Goal: Task Accomplishment & Management: Manage account settings

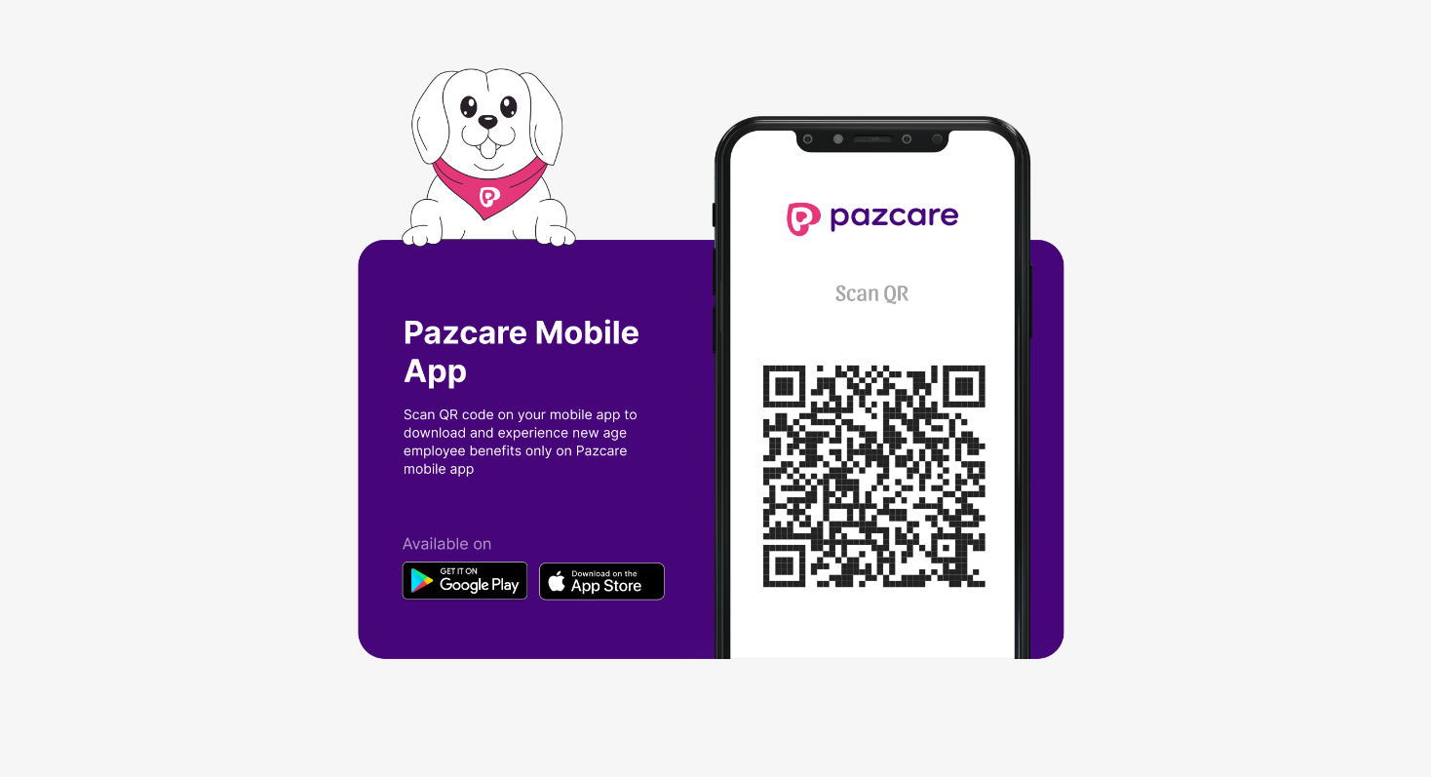
click at [869, 469] on img at bounding box center [716, 388] width 716 height 641
click at [626, 590] on img at bounding box center [716, 388] width 716 height 641
click at [591, 589] on img at bounding box center [716, 388] width 716 height 641
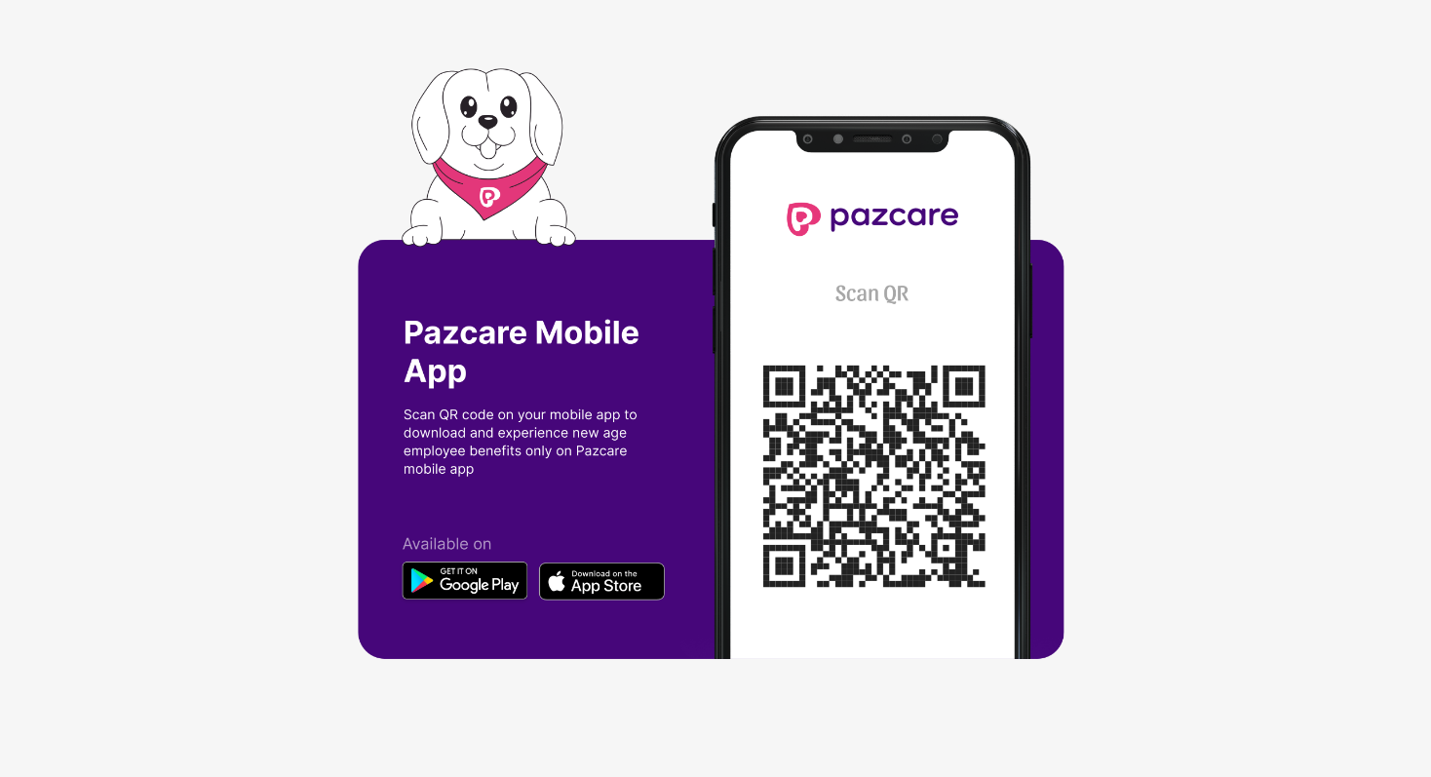
click at [591, 589] on img at bounding box center [716, 388] width 716 height 641
click at [657, 488] on img at bounding box center [716, 388] width 716 height 641
click at [912, 395] on img at bounding box center [716, 388] width 716 height 641
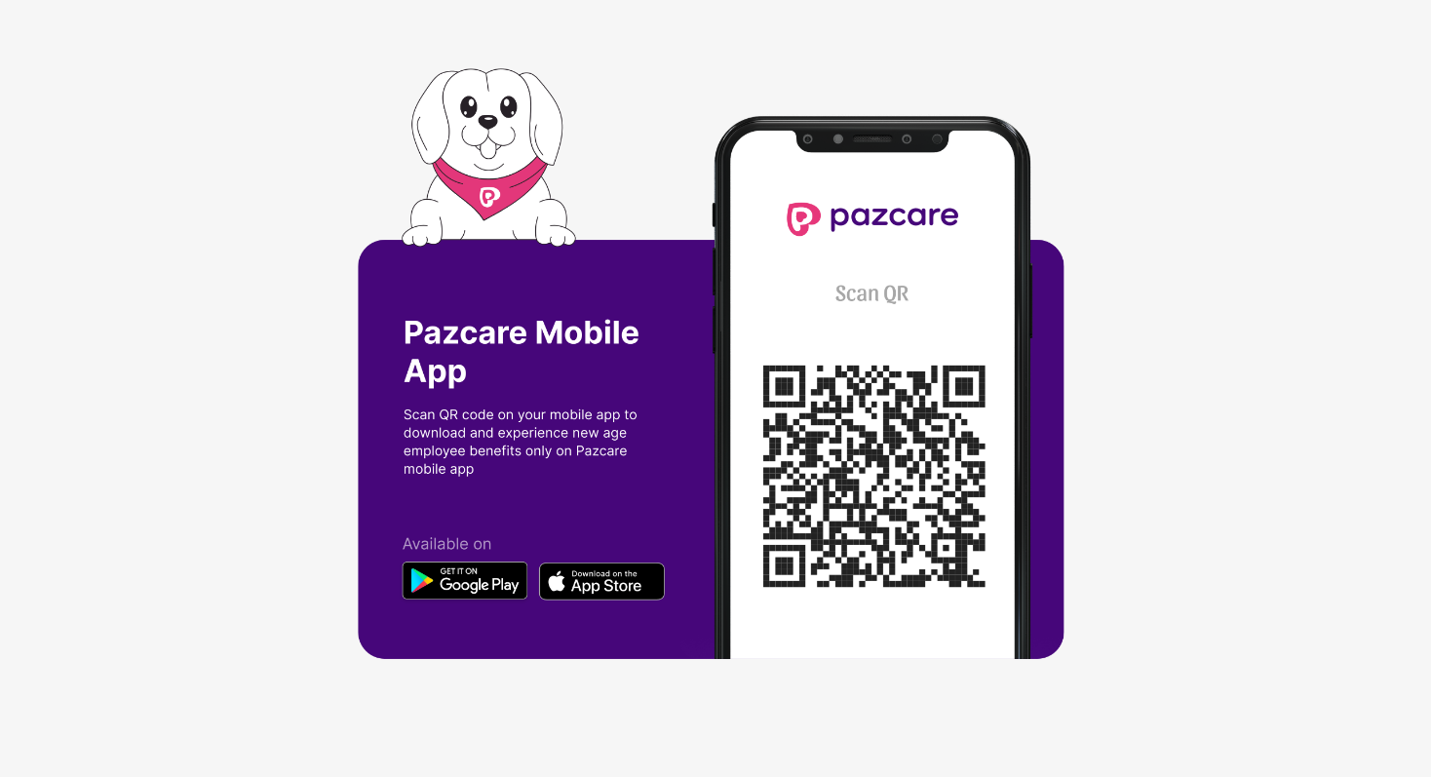
click at [912, 395] on img at bounding box center [716, 388] width 716 height 641
click at [864, 233] on img at bounding box center [716, 388] width 716 height 641
click at [602, 324] on img at bounding box center [716, 388] width 716 height 641
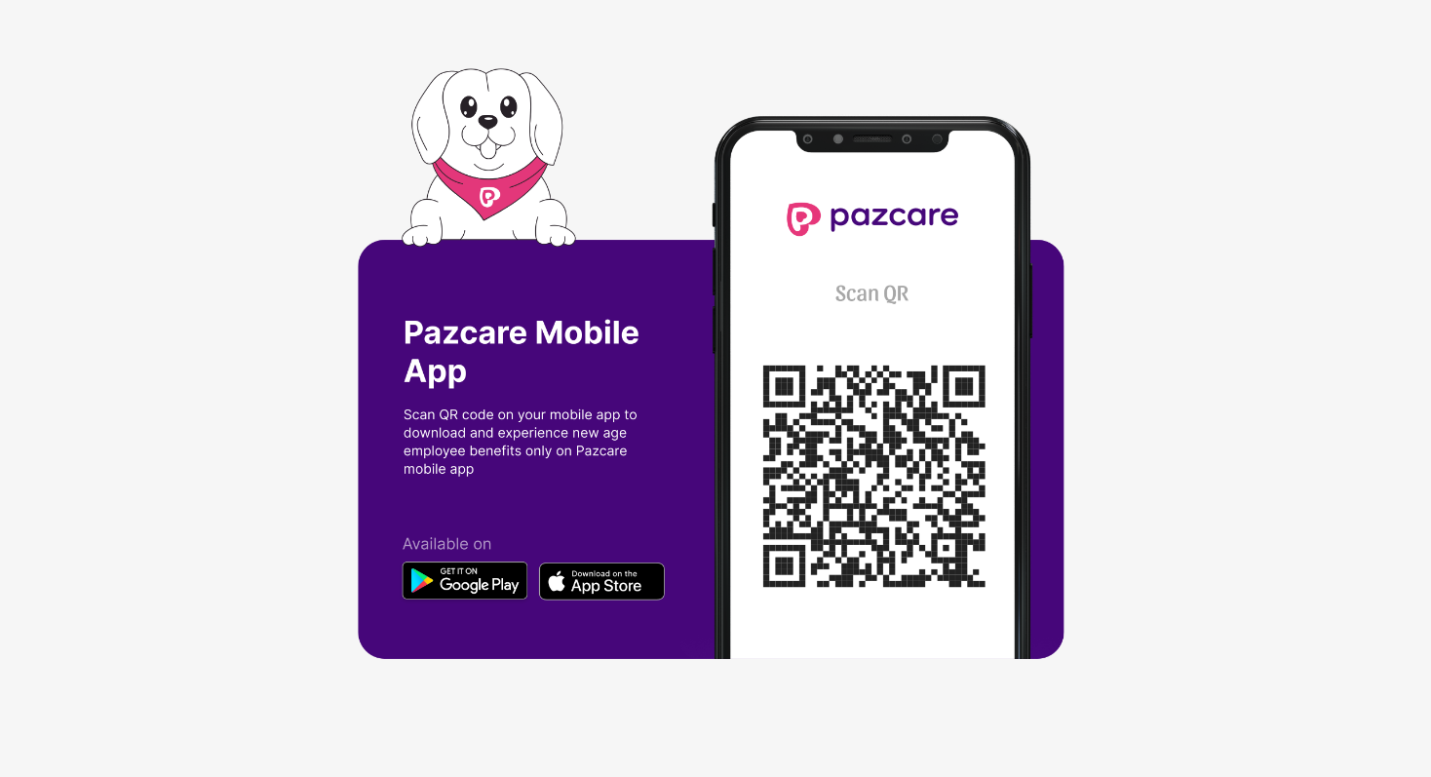
click at [602, 324] on img at bounding box center [716, 388] width 716 height 641
click at [501, 581] on img at bounding box center [716, 388] width 716 height 641
click at [492, 590] on img at bounding box center [716, 388] width 716 height 641
click at [586, 584] on img at bounding box center [716, 388] width 716 height 641
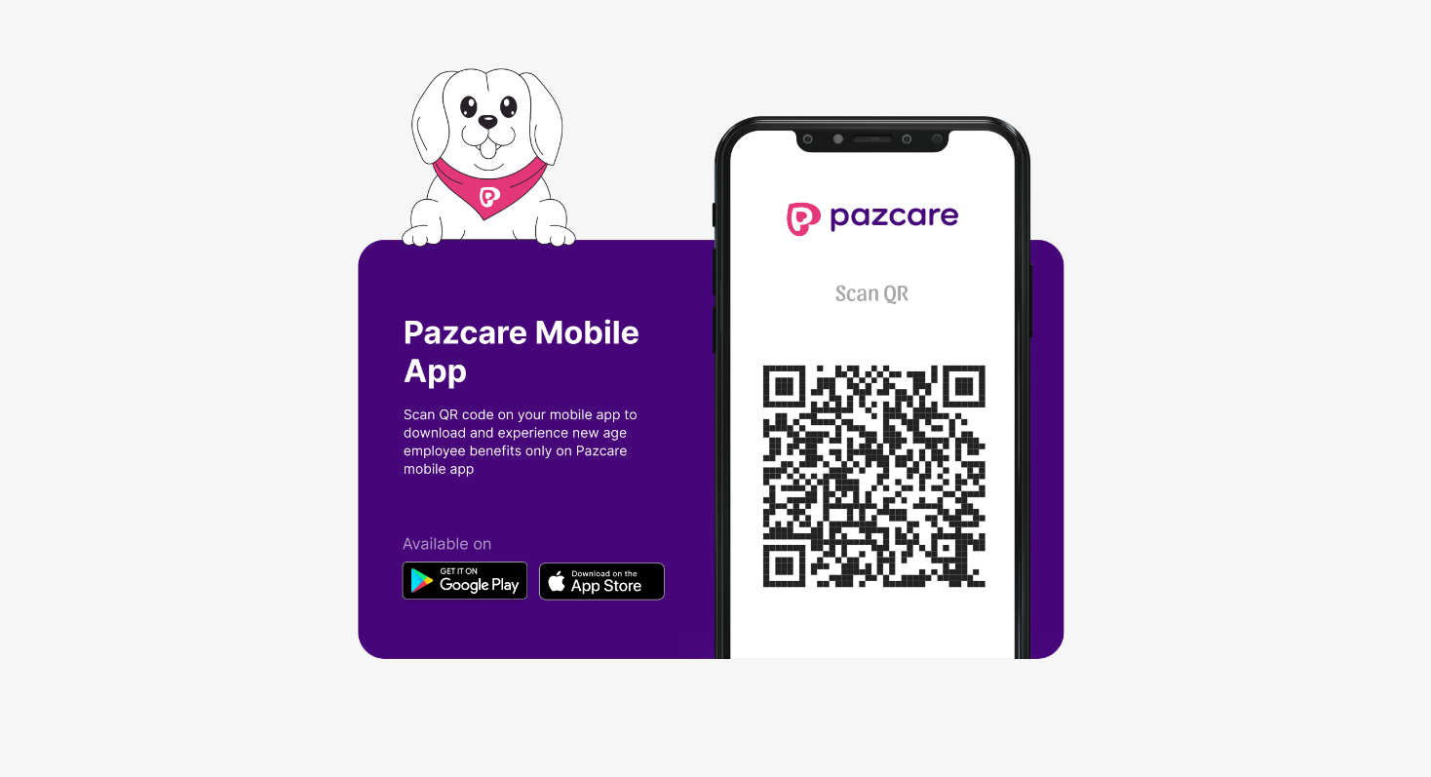
click at [586, 584] on img at bounding box center [716, 388] width 716 height 641
click at [614, 579] on img at bounding box center [716, 388] width 716 height 641
click at [614, 578] on img at bounding box center [716, 388] width 716 height 641
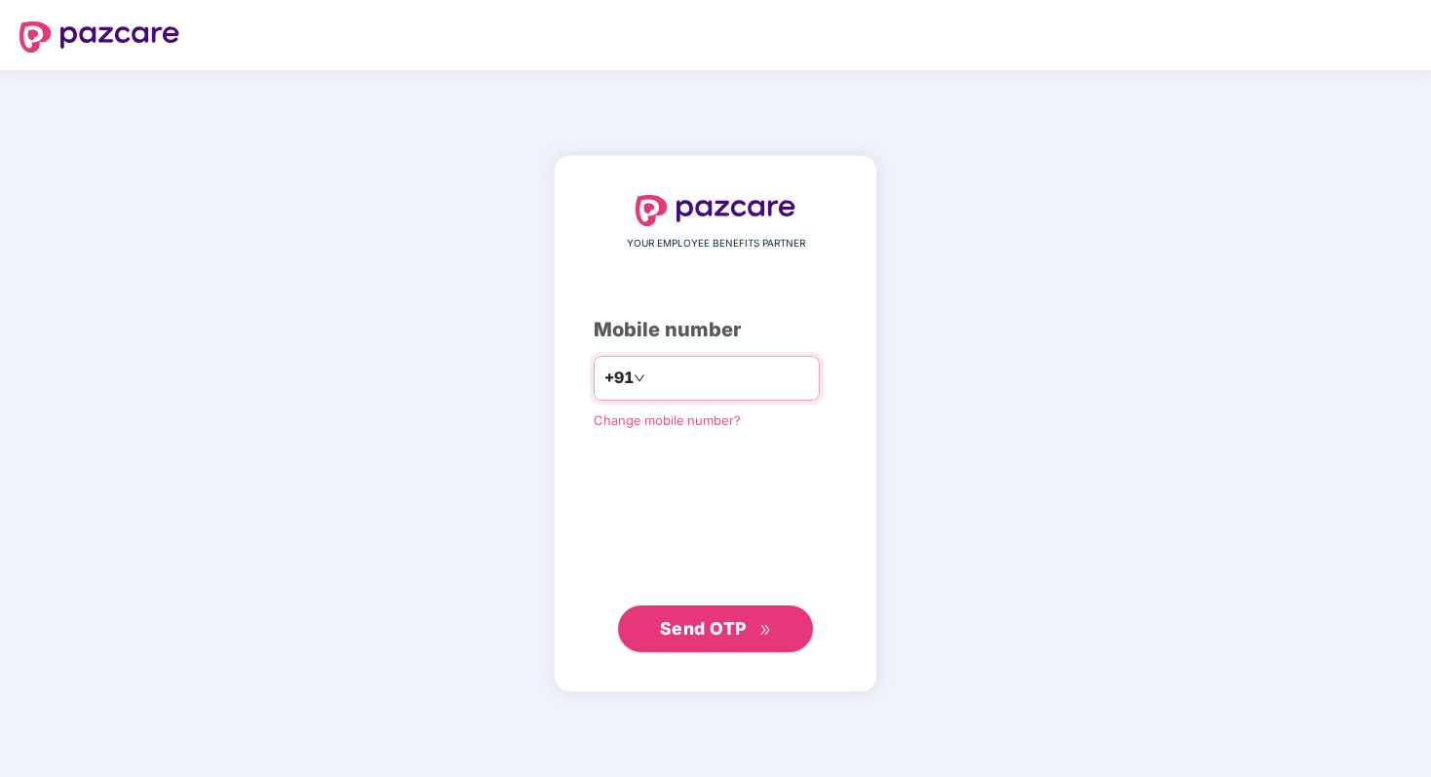
click at [721, 375] on input "number" at bounding box center [729, 378] width 160 height 31
type input "**********"
click at [715, 649] on button "Send OTP" at bounding box center [715, 628] width 195 height 47
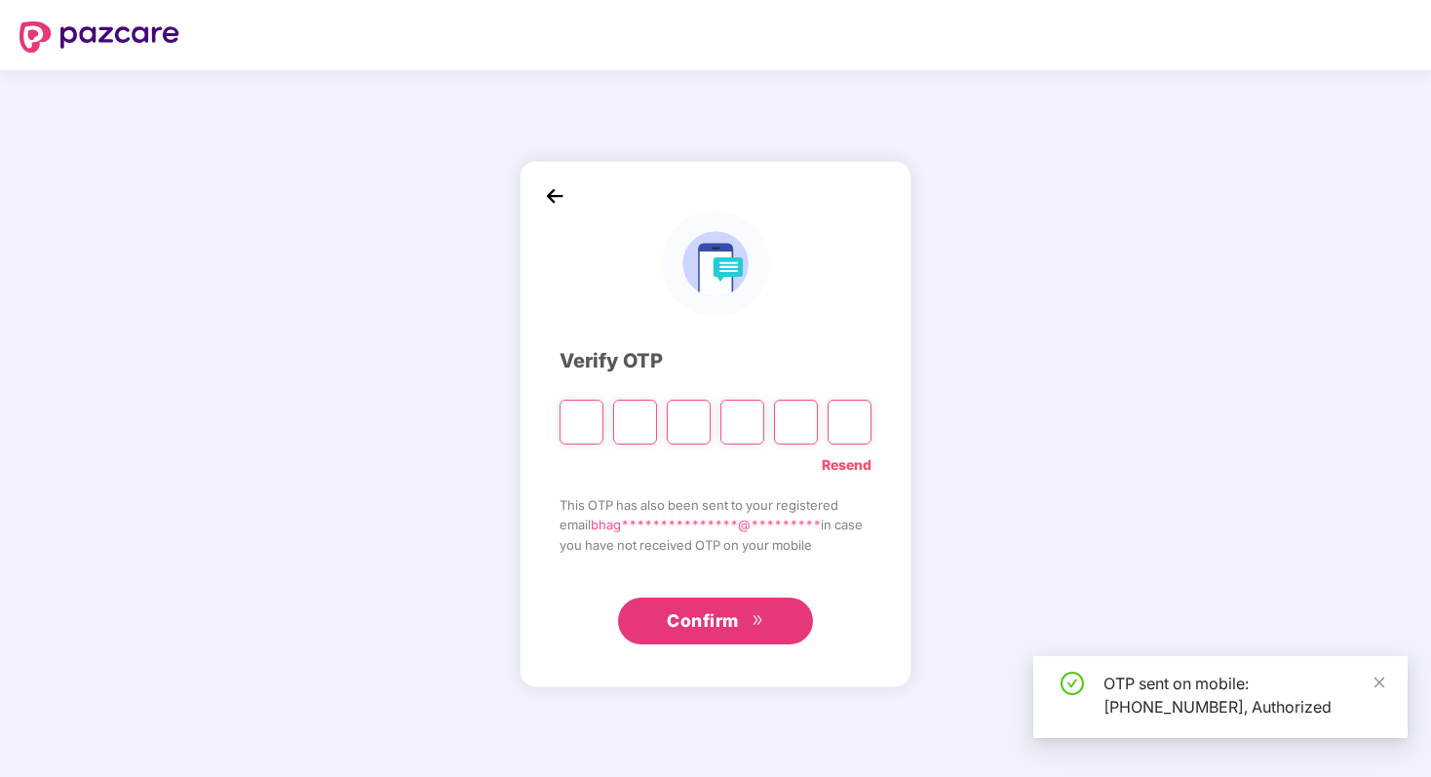
type input "*"
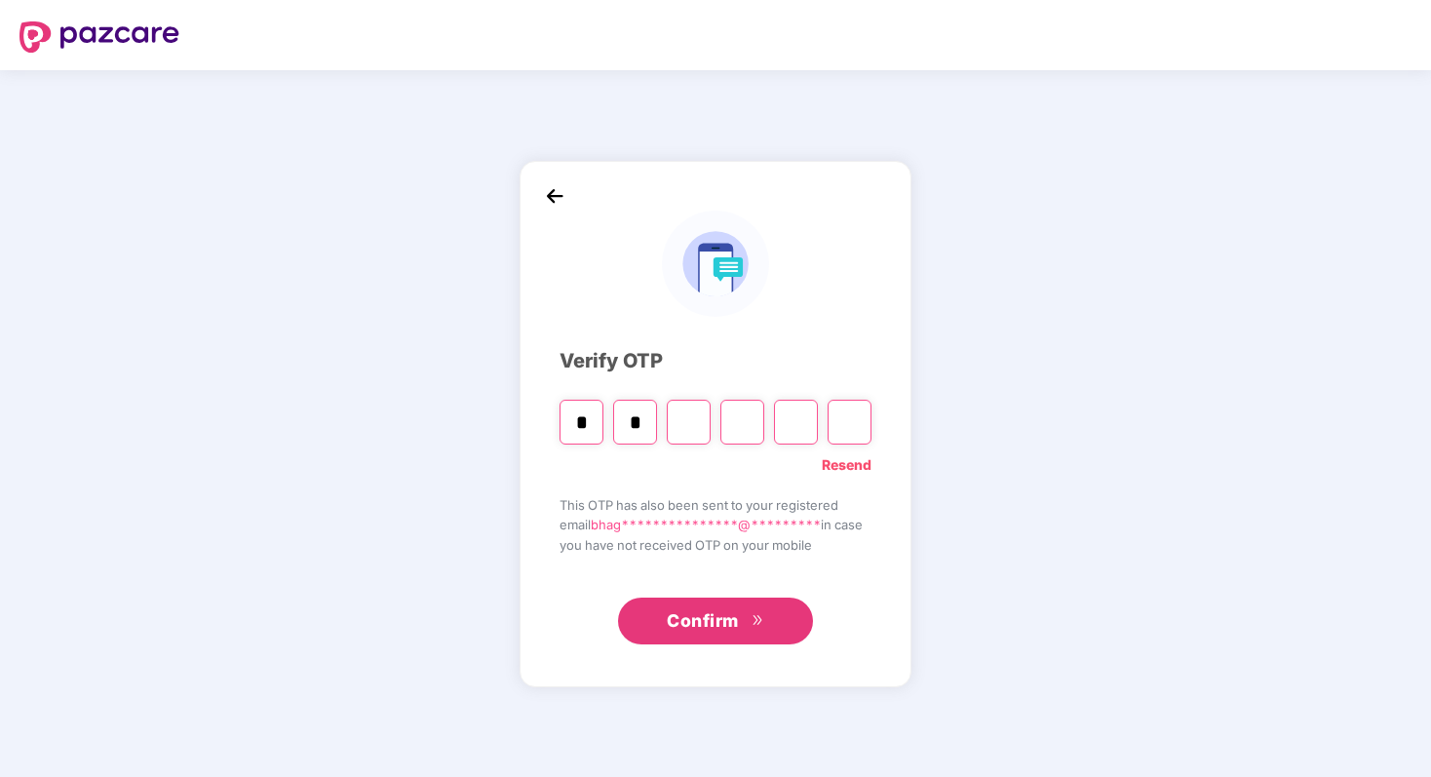
type input "*"
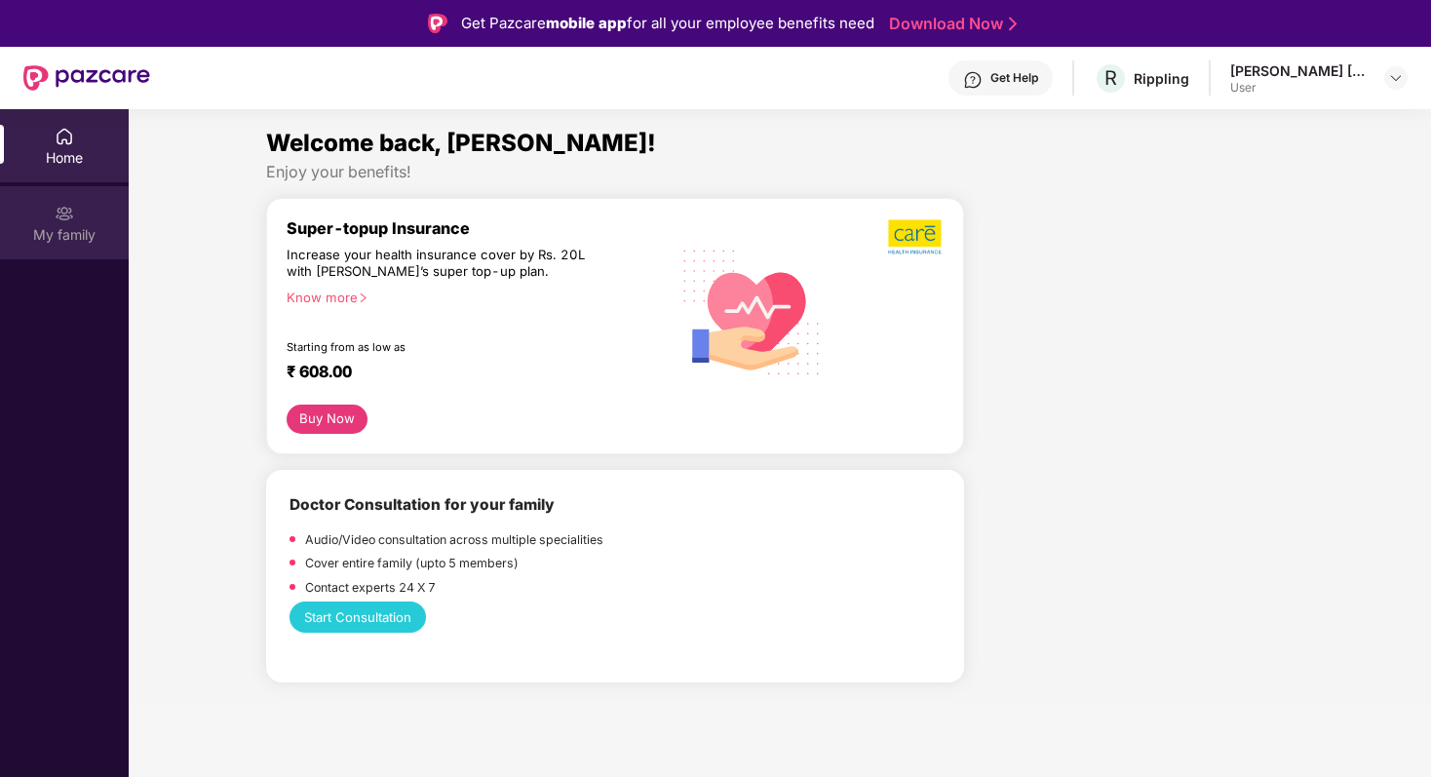
click at [67, 226] on div "My family" at bounding box center [64, 234] width 129 height 19
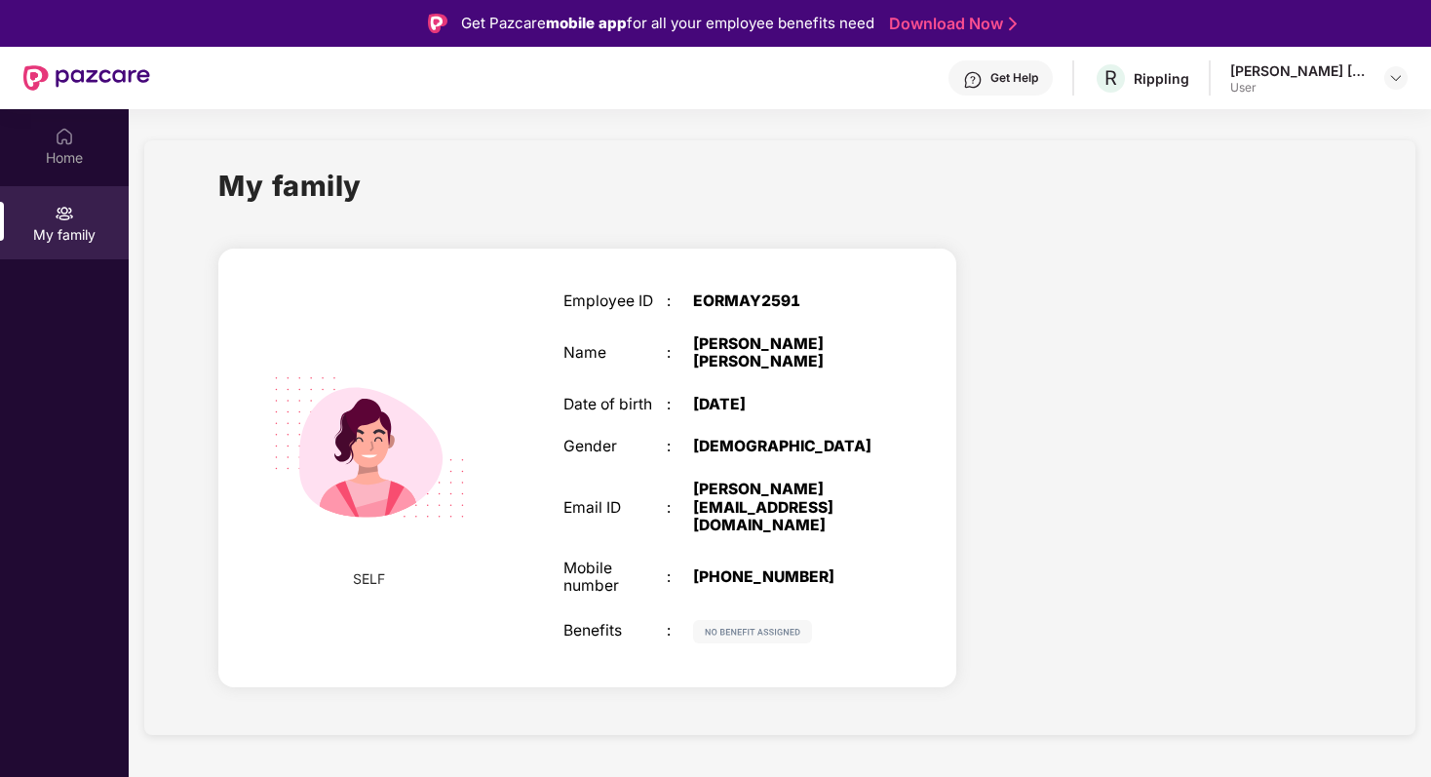
click at [1290, 76] on div "Bhagyashree Ramdas Navale" at bounding box center [1298, 70] width 136 height 19
click at [1397, 77] on img at bounding box center [1396, 78] width 16 height 16
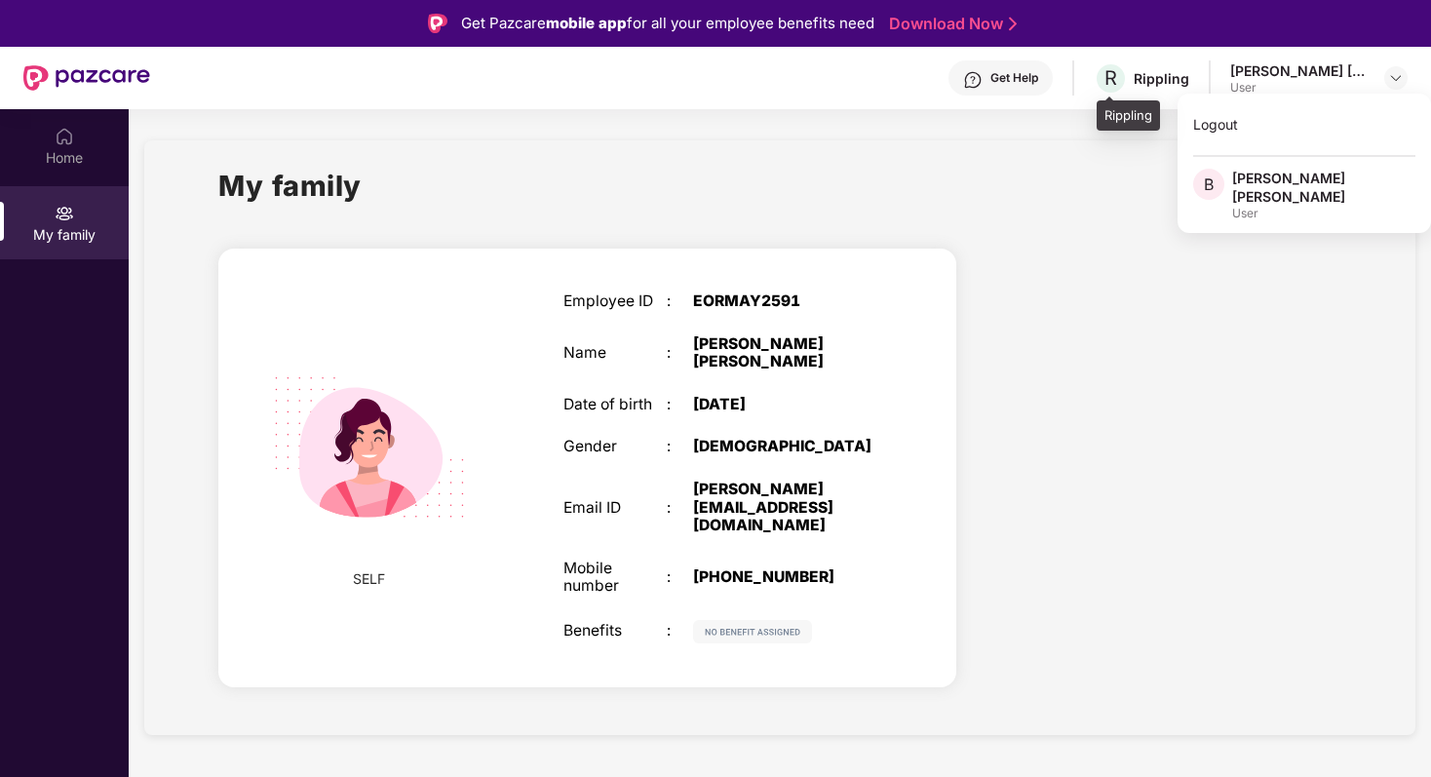
click at [1164, 87] on div "R Rippling" at bounding box center [1142, 78] width 96 height 34
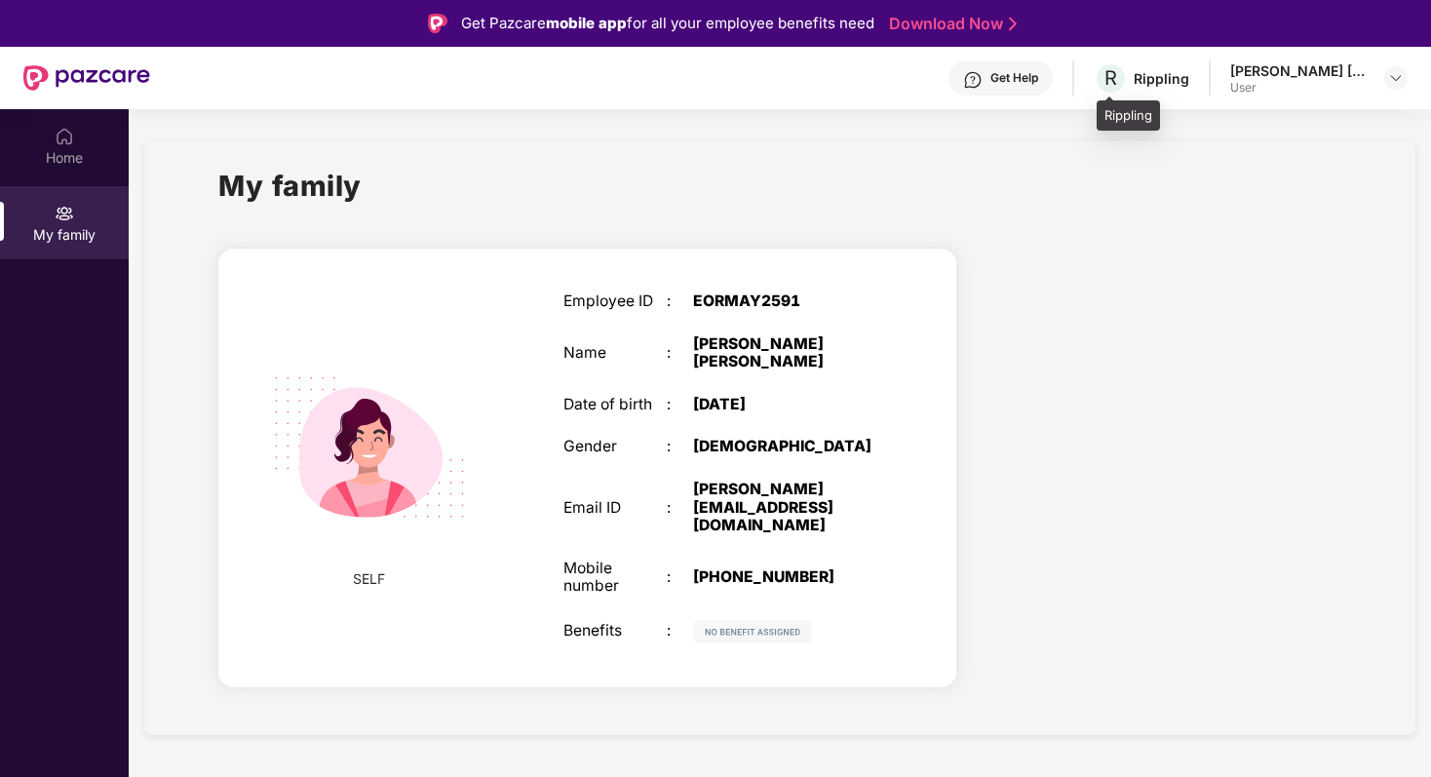
click at [1163, 77] on div "Rippling" at bounding box center [1162, 78] width 56 height 19
click at [1140, 97] on div "Get Help R Rippling Bhagyashree Ramdas Navale User" at bounding box center [779, 78] width 1258 height 62
click at [1145, 76] on div "Rippling" at bounding box center [1162, 78] width 56 height 19
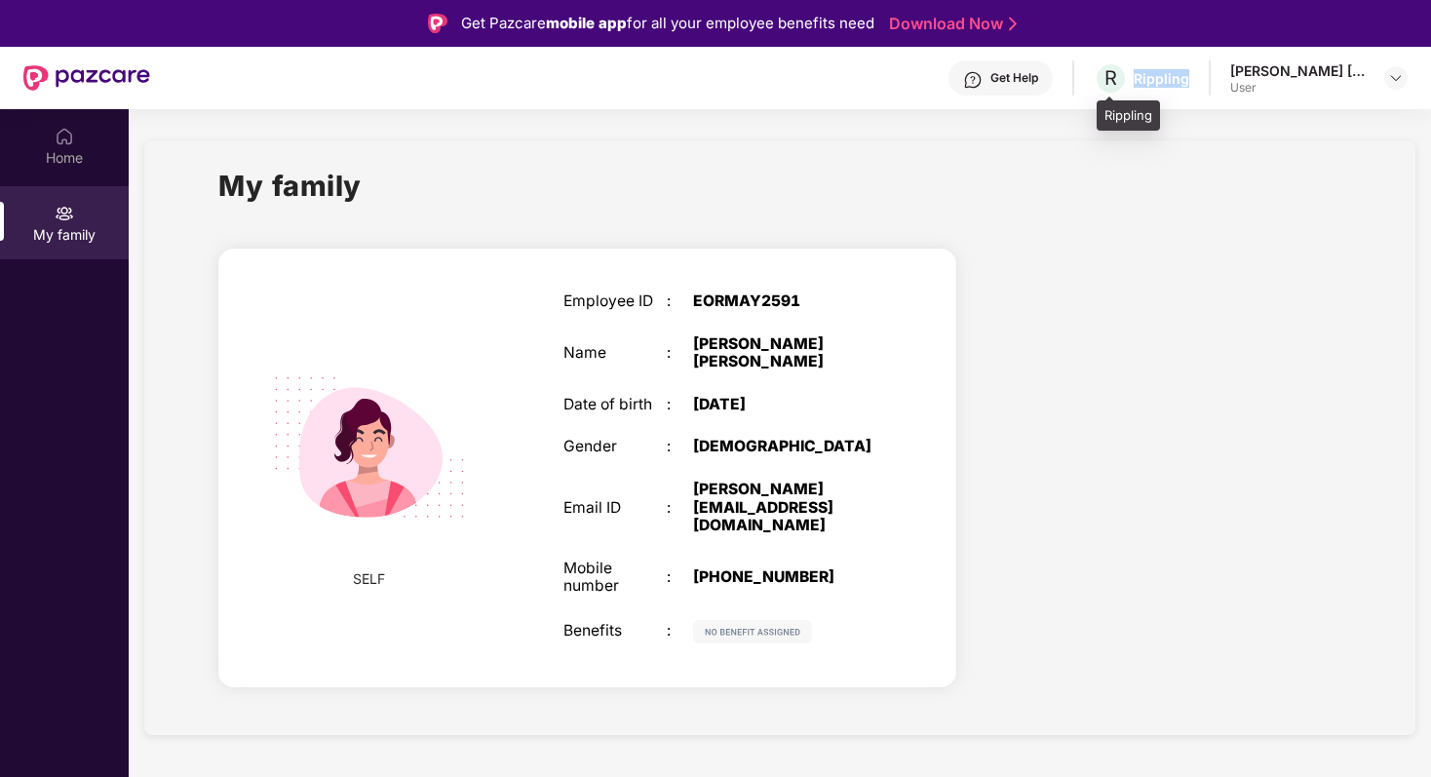
click at [1145, 76] on div "Rippling" at bounding box center [1162, 78] width 56 height 19
click at [1152, 80] on div "Rippling" at bounding box center [1162, 78] width 56 height 19
click at [1176, 73] on div "Rippling" at bounding box center [1162, 78] width 56 height 19
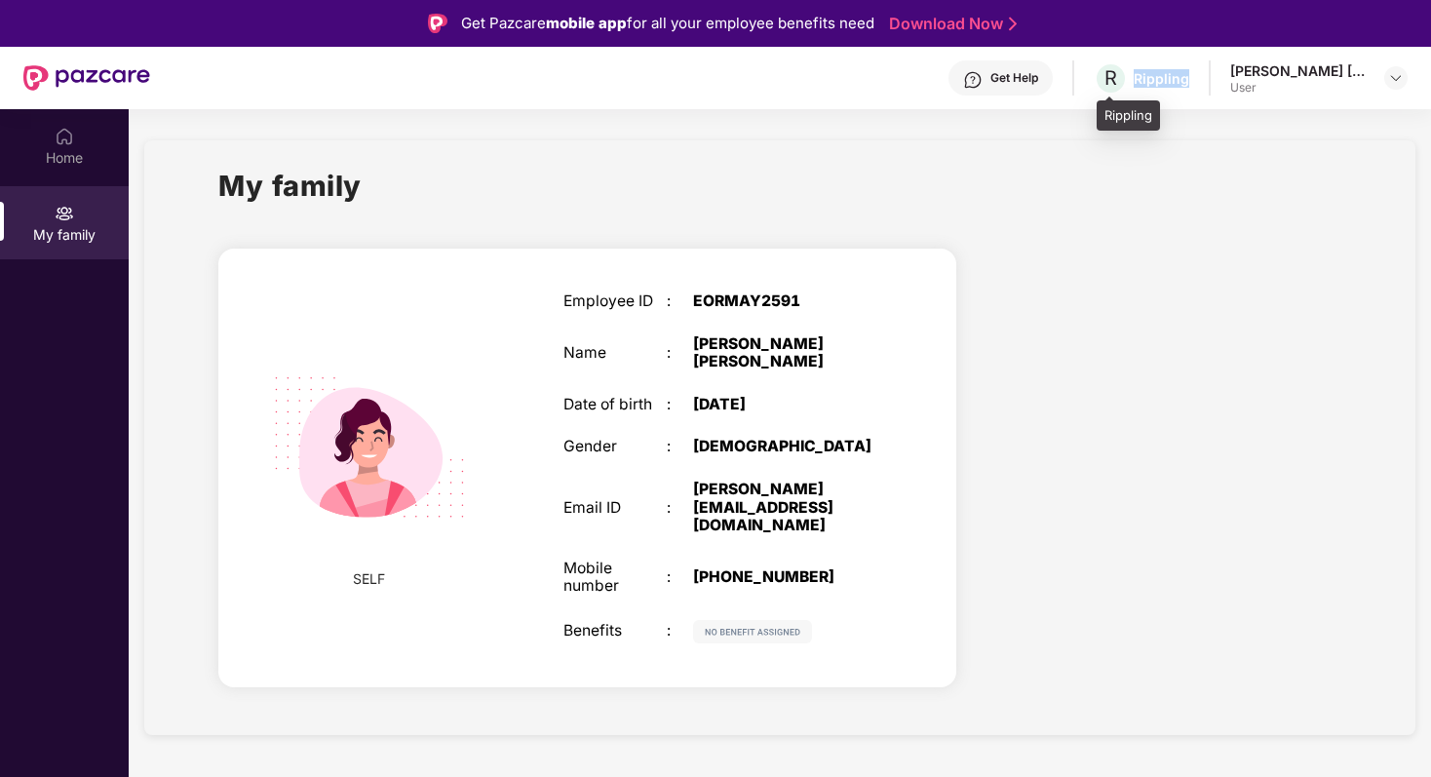
click at [1176, 73] on div "Rippling" at bounding box center [1162, 78] width 56 height 19
click at [54, 158] on div "Home" at bounding box center [64, 157] width 129 height 19
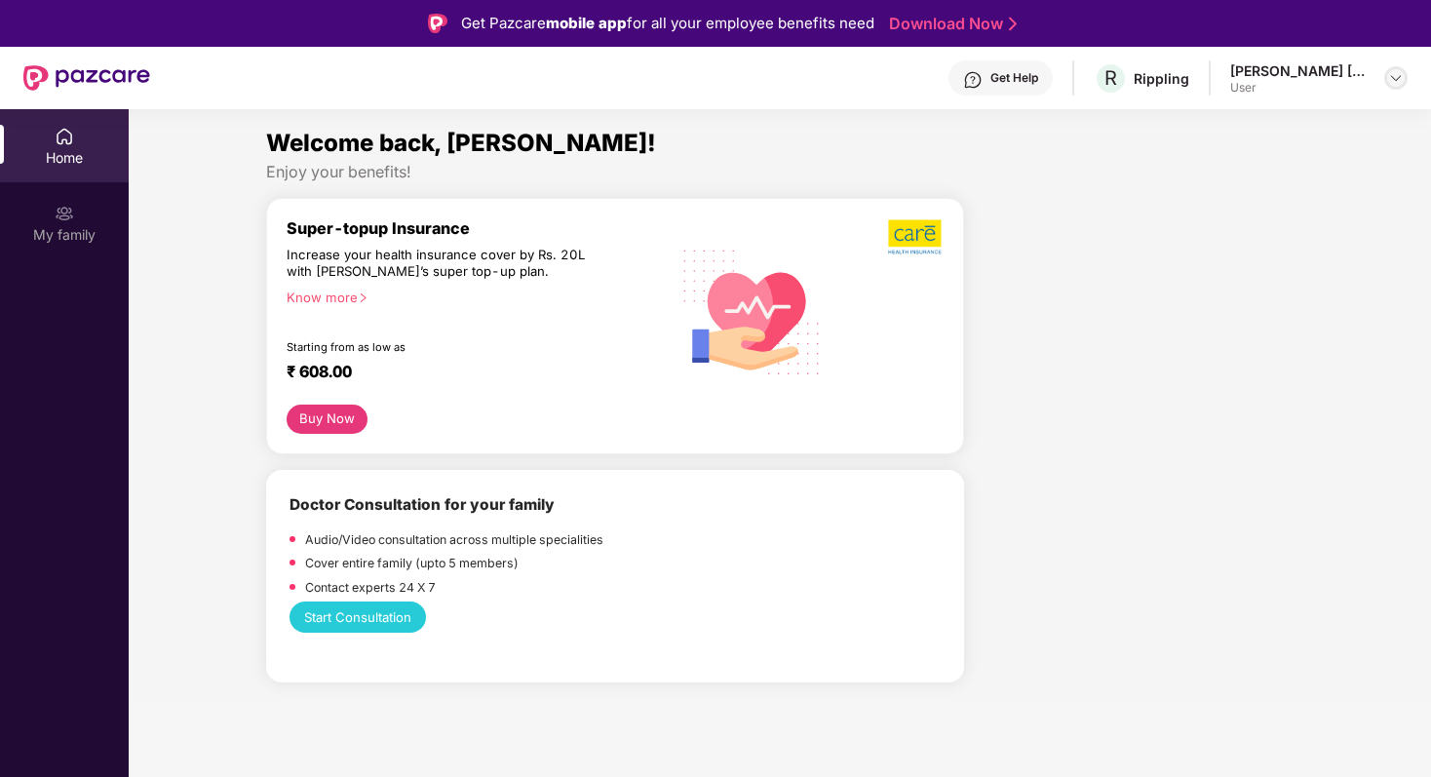
click at [1390, 74] on img at bounding box center [1396, 78] width 16 height 16
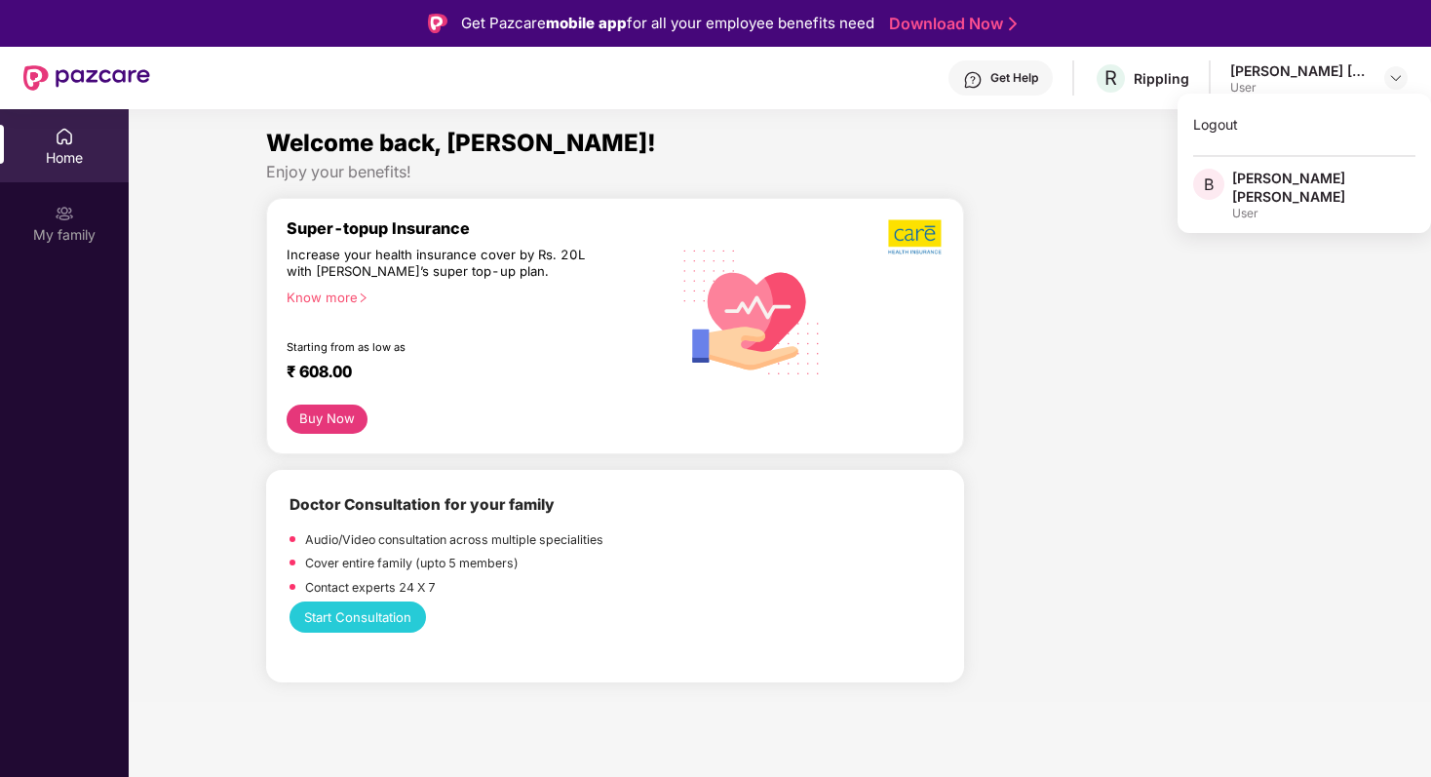
click at [1287, 182] on div "Bhagyashree Ramdas Navale" at bounding box center [1323, 187] width 183 height 37
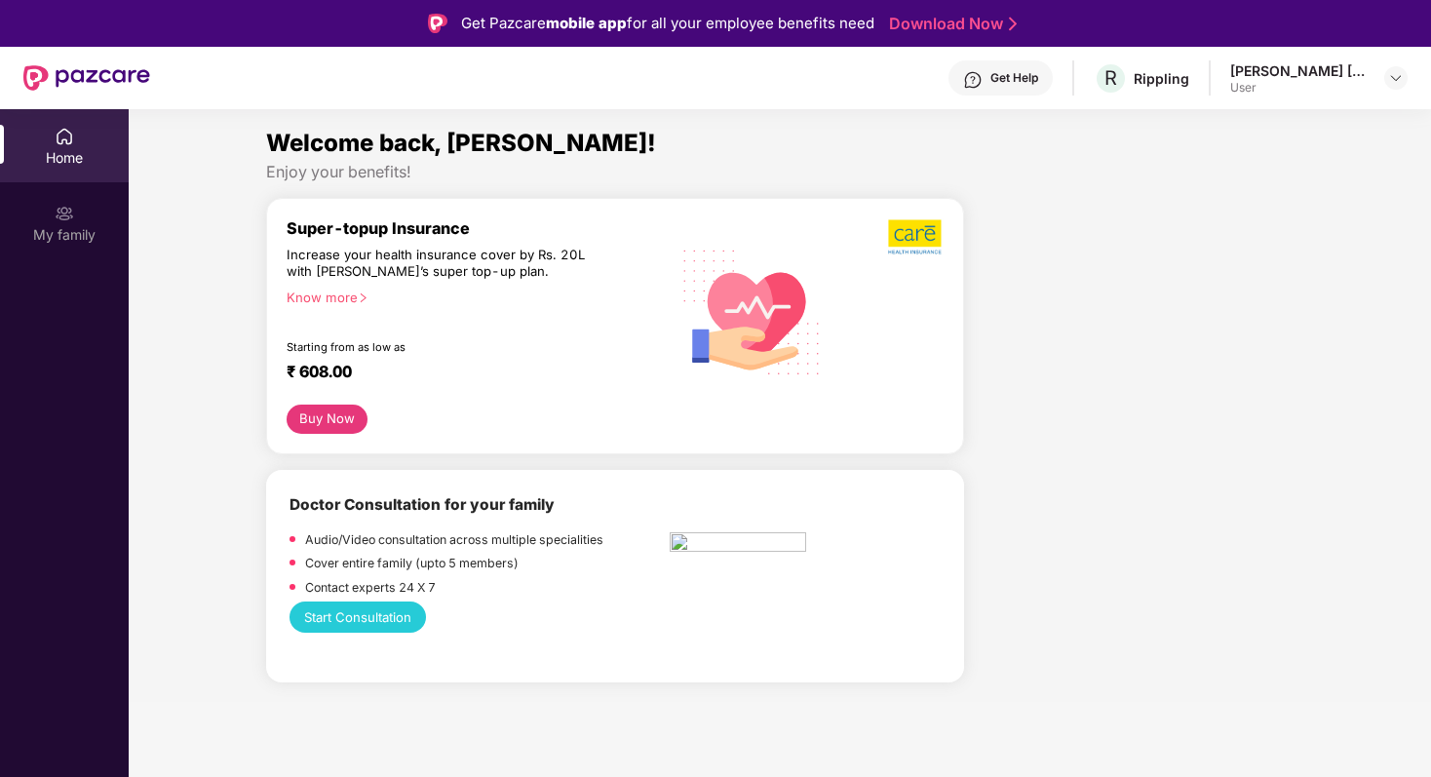
click at [72, 153] on div "Home" at bounding box center [64, 157] width 129 height 19
click at [72, 221] on img at bounding box center [64, 213] width 19 height 19
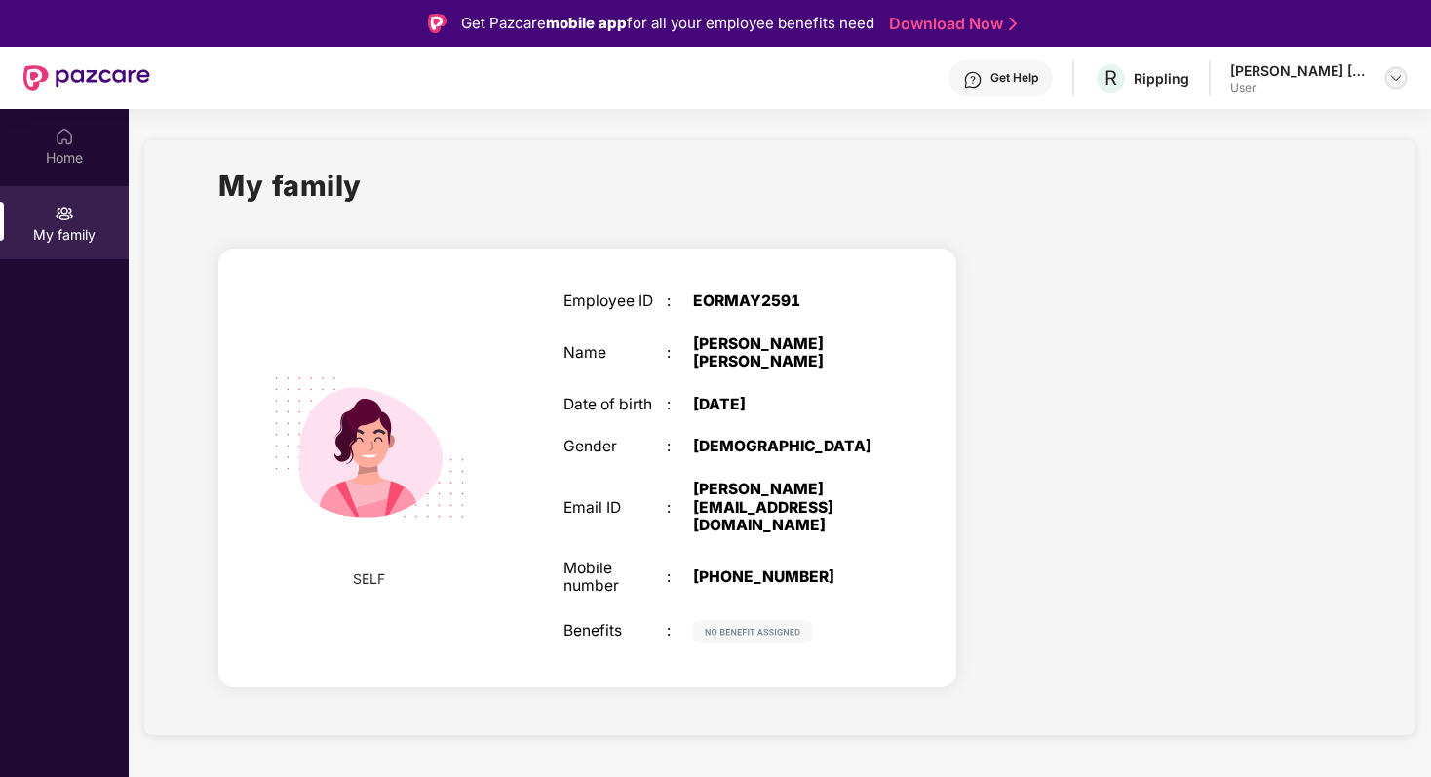
click at [1391, 75] on img at bounding box center [1396, 78] width 16 height 16
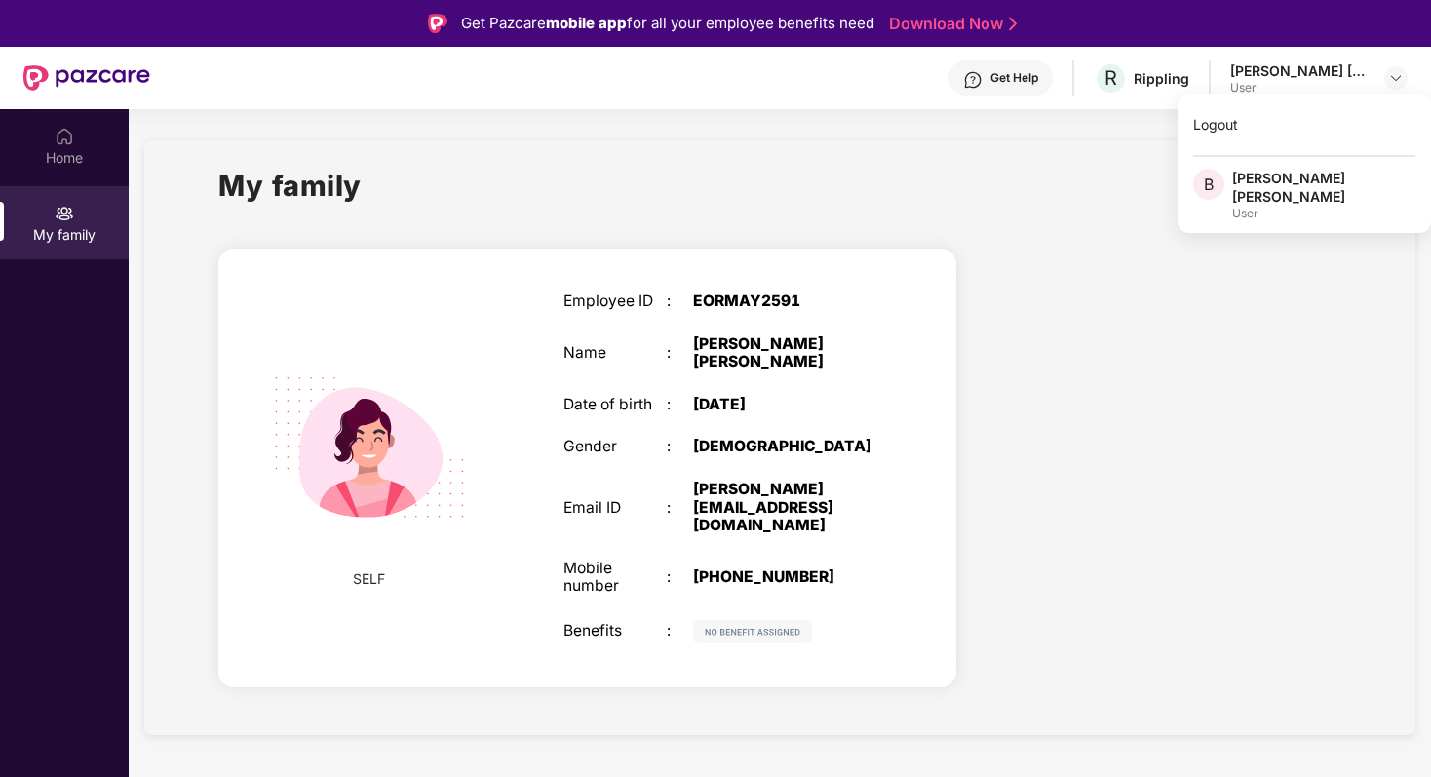
click at [1253, 197] on div "Bhagyashree Ramdas Navale" at bounding box center [1323, 187] width 183 height 37
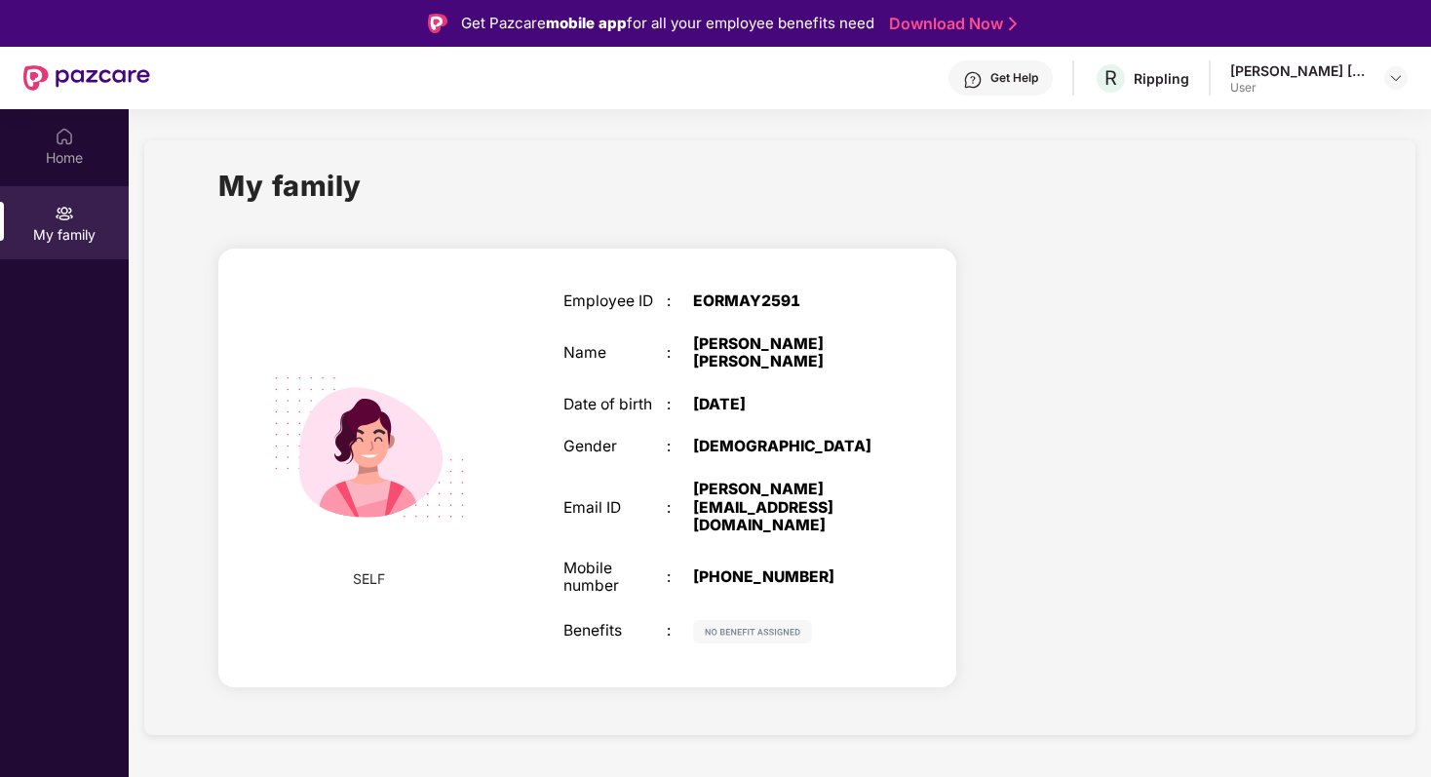
click at [976, 23] on link "Download Now" at bounding box center [950, 24] width 122 height 20
click at [75, 136] on div "Home" at bounding box center [64, 145] width 129 height 73
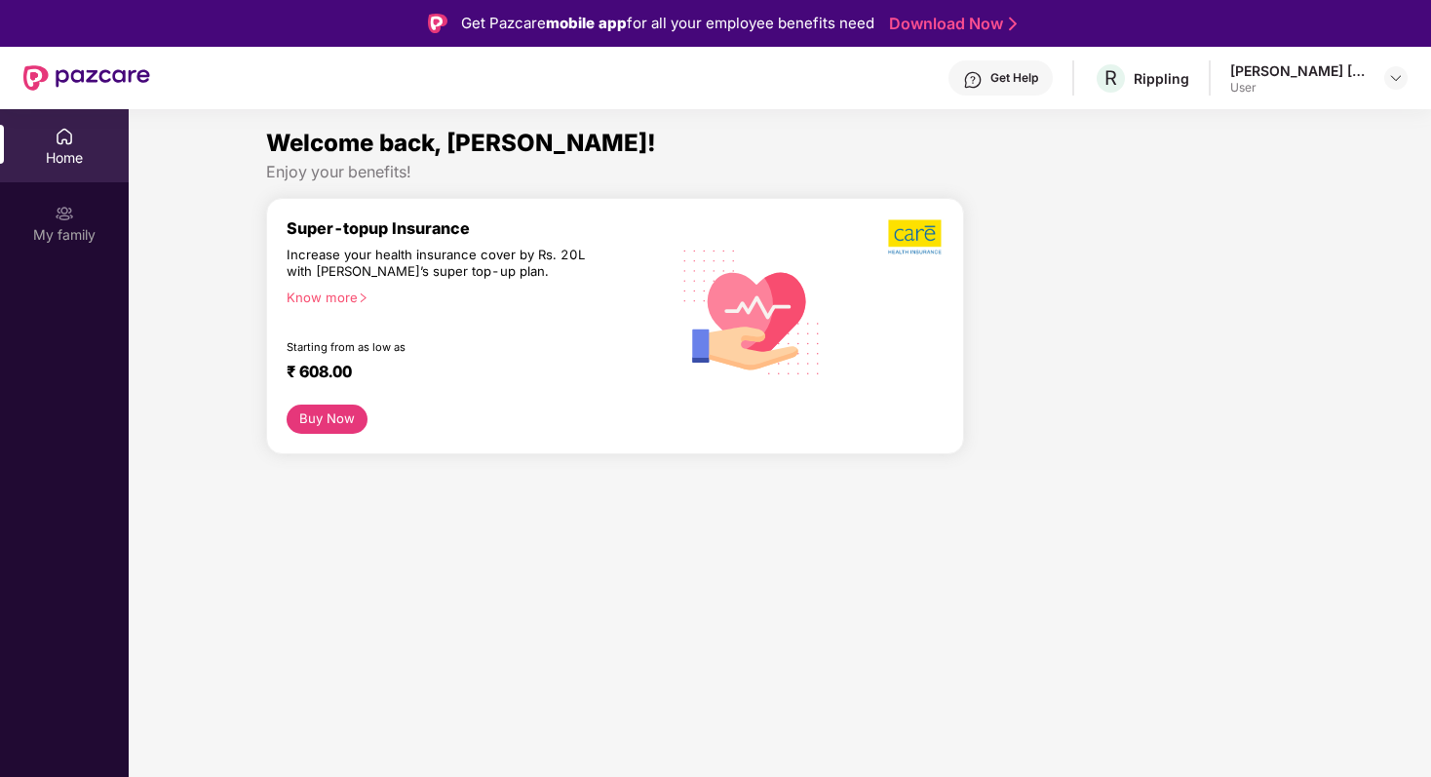
click at [80, 55] on div at bounding box center [86, 78] width 127 height 62
click at [80, 79] on img at bounding box center [86, 77] width 127 height 25
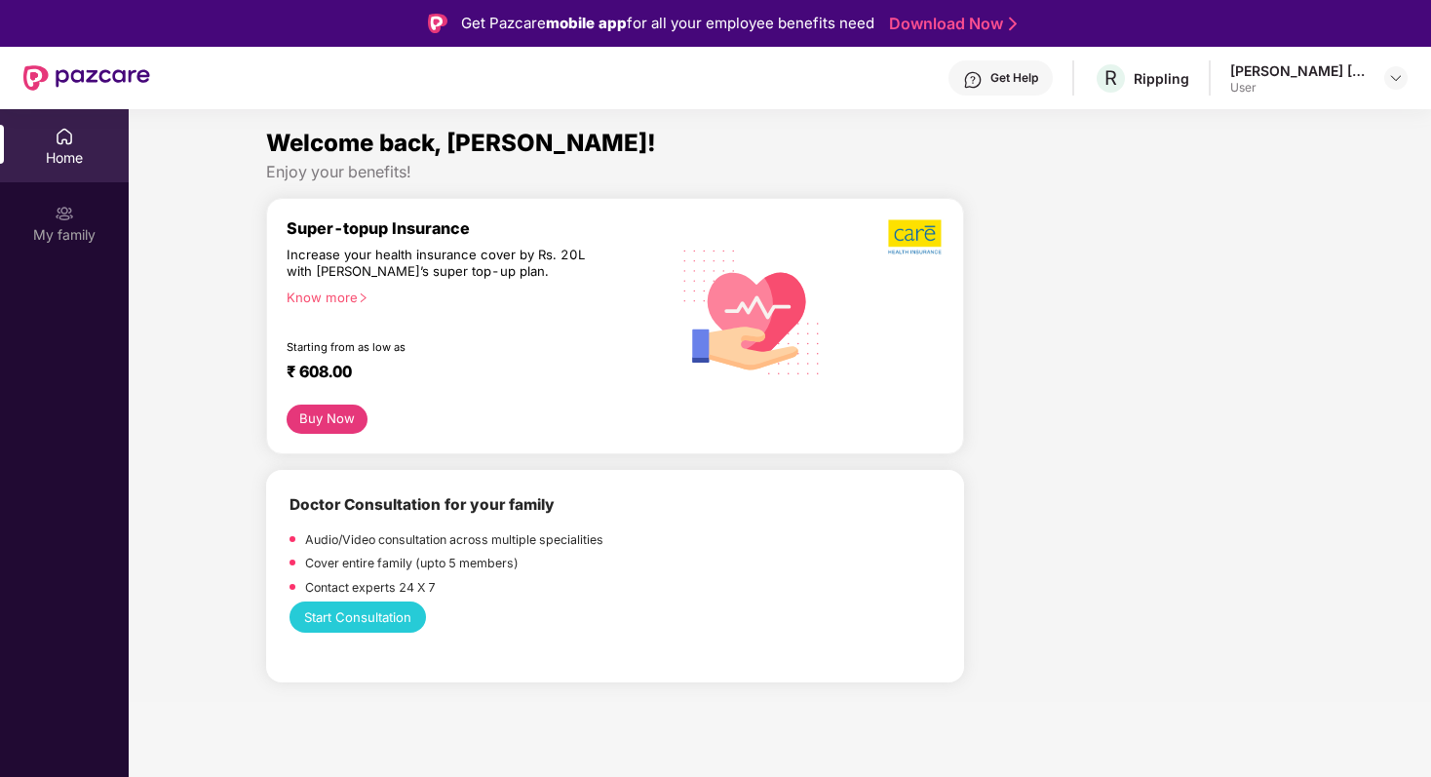
click at [80, 79] on img at bounding box center [86, 77] width 127 height 25
click at [81, 81] on img at bounding box center [86, 77] width 127 height 25
click at [308, 496] on b "Doctor Consultation for your family" at bounding box center [422, 504] width 265 height 19
click at [318, 297] on div "Know more" at bounding box center [472, 297] width 371 height 14
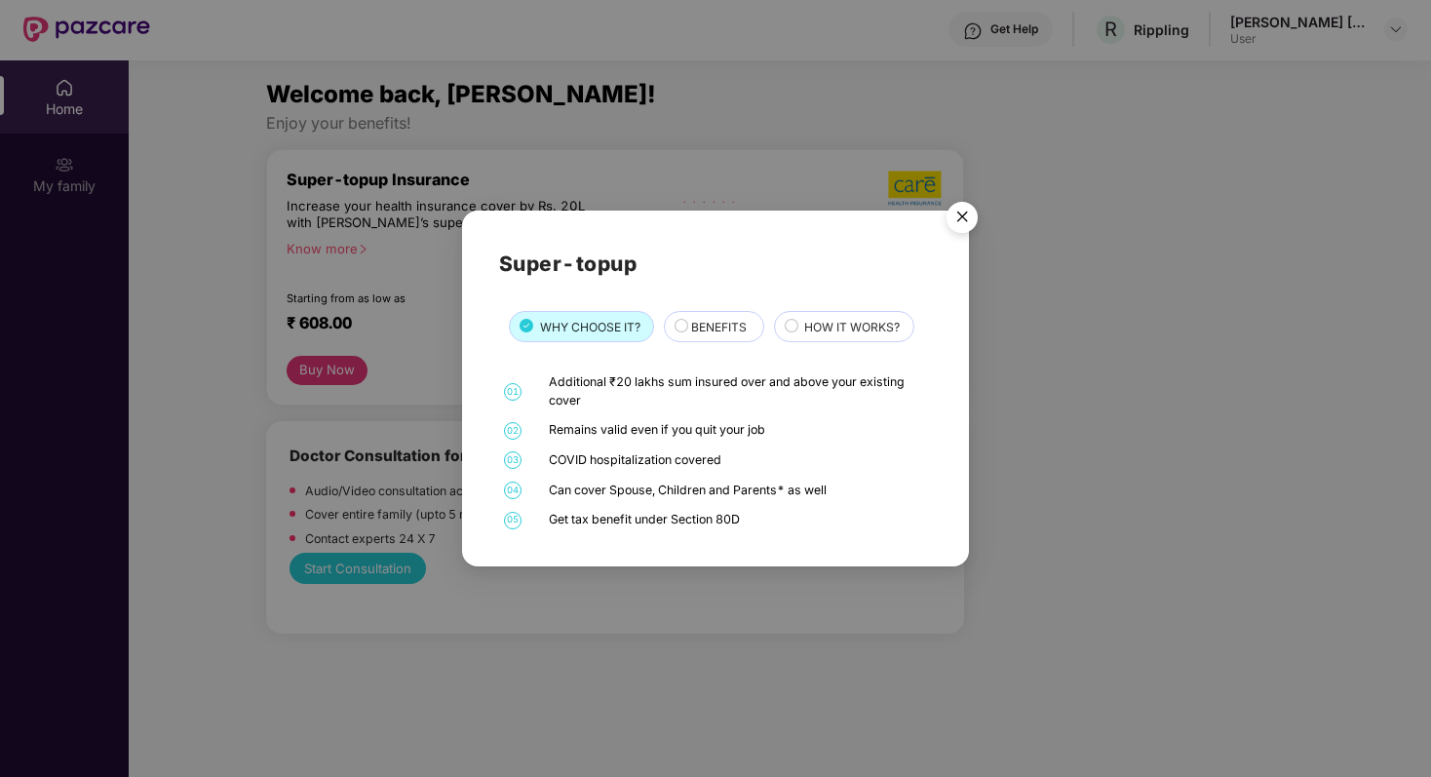
scroll to position [54, 0]
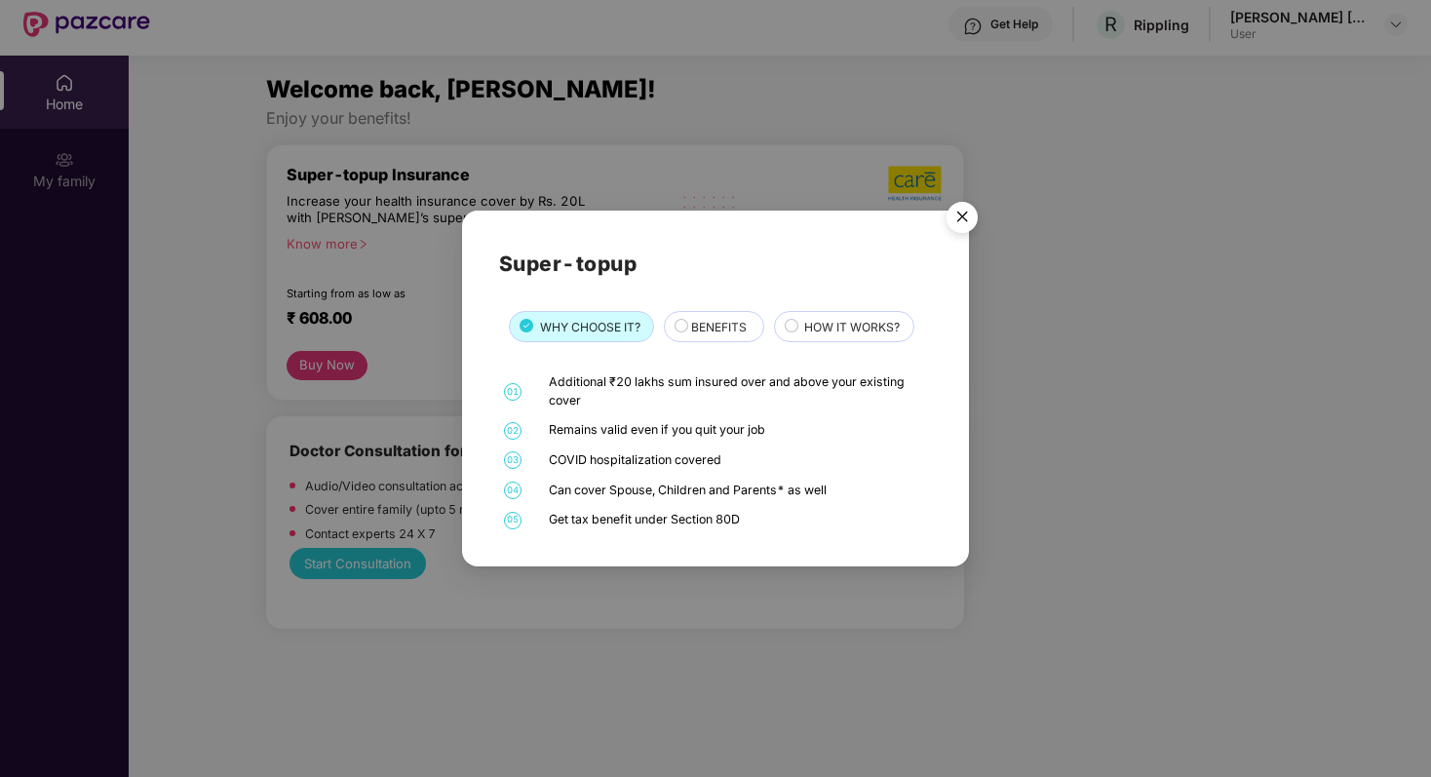
click at [738, 330] on span "BENEFITS" at bounding box center [719, 327] width 56 height 19
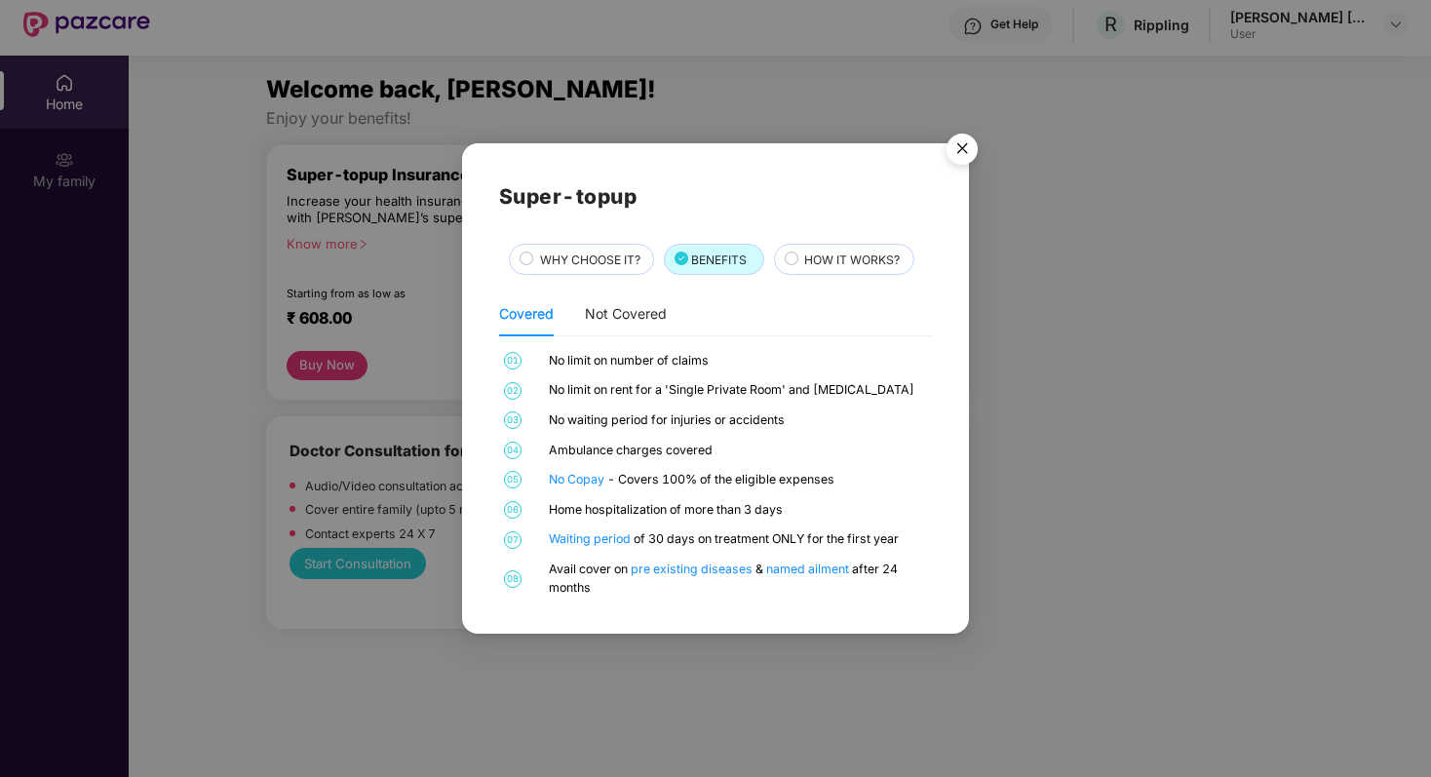
scroll to position [109, 0]
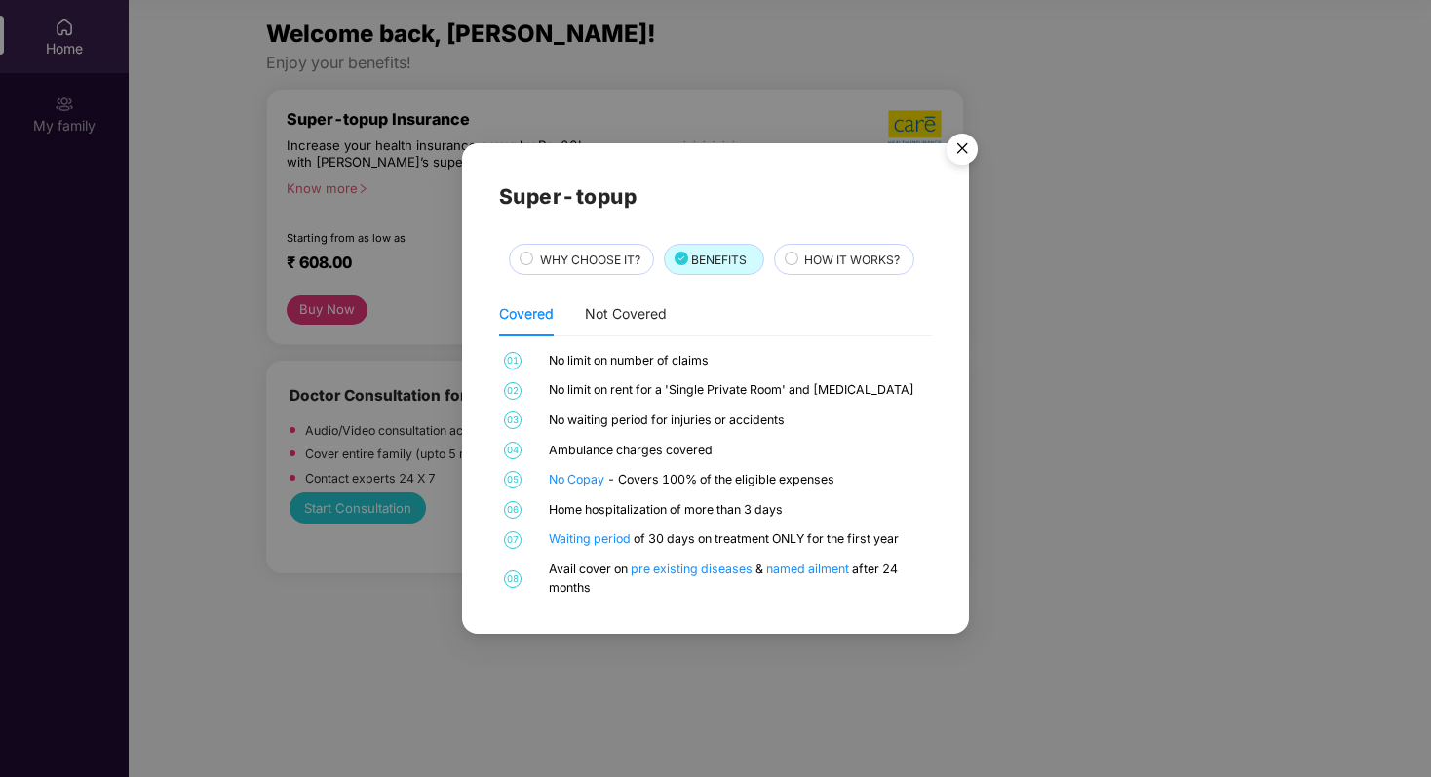
click at [847, 244] on div "HOW IT WORKS?" at bounding box center [844, 259] width 140 height 31
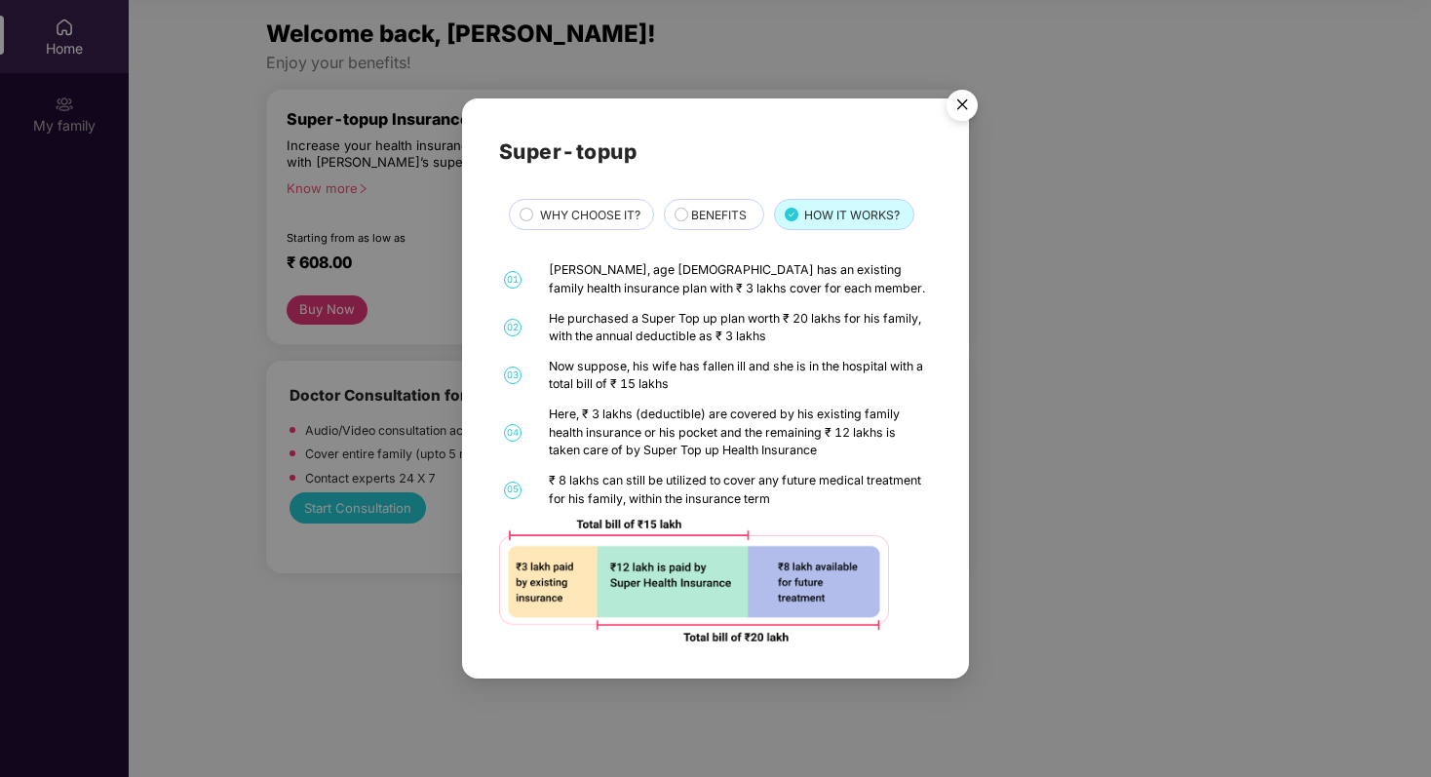
click at [963, 105] on img "Close" at bounding box center [962, 108] width 55 height 55
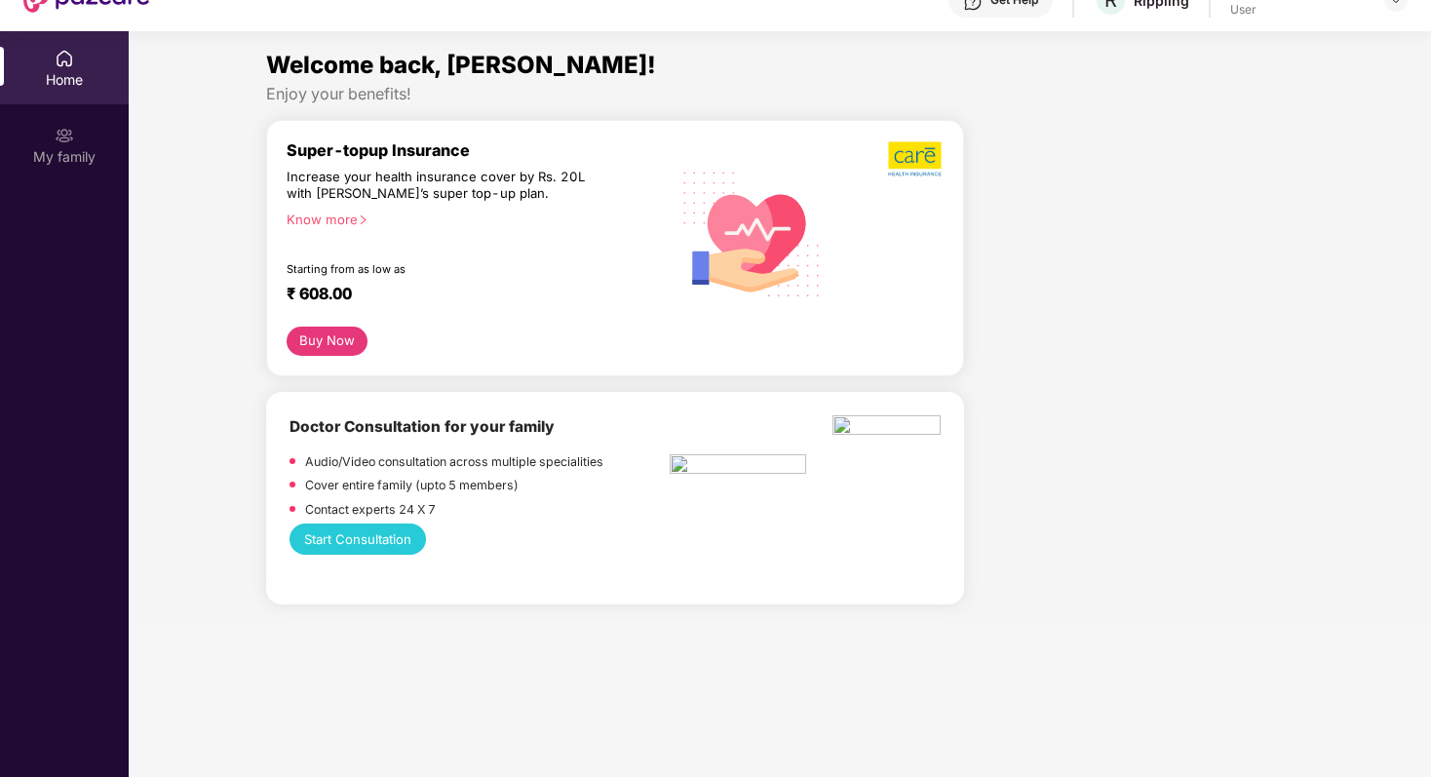
scroll to position [55, 0]
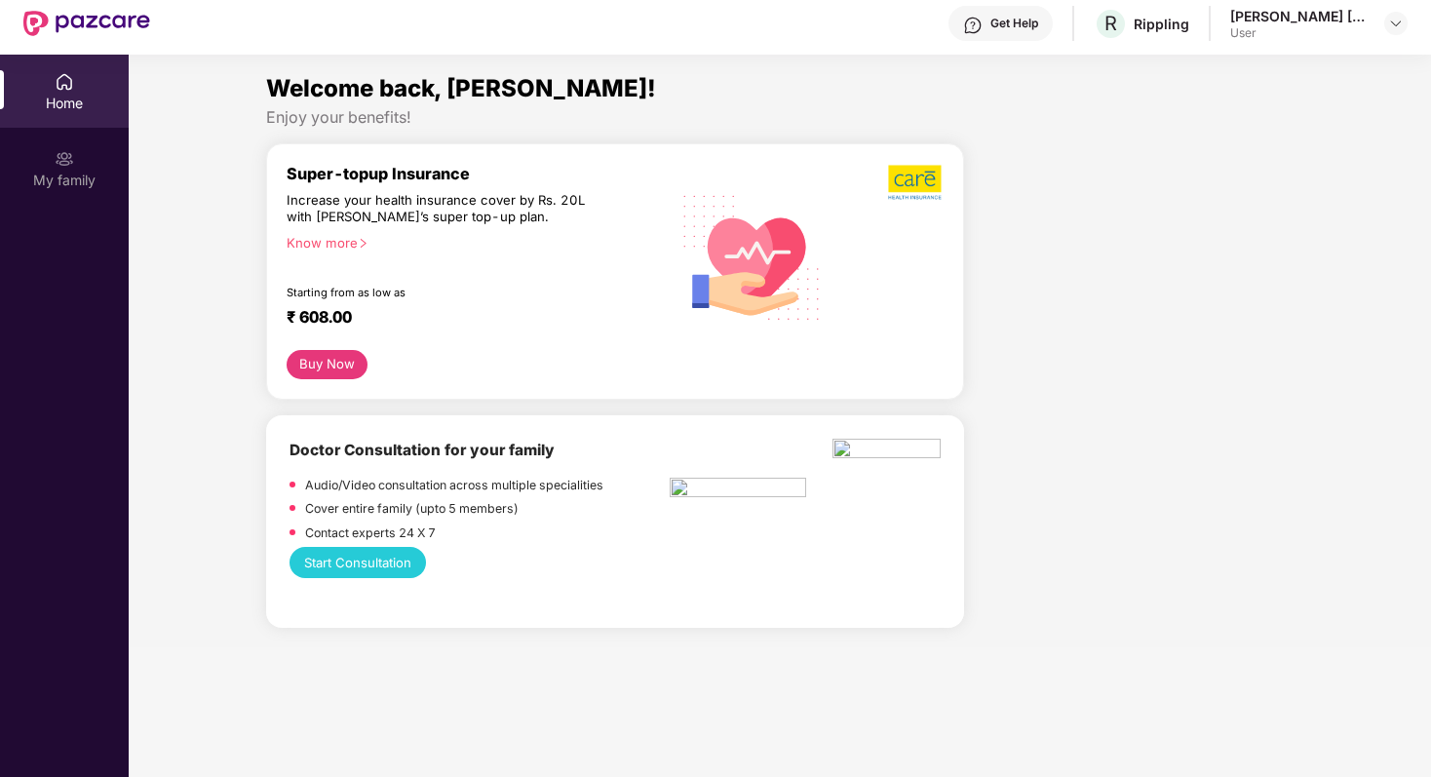
click at [332, 247] on div "Know more" at bounding box center [472, 242] width 371 height 14
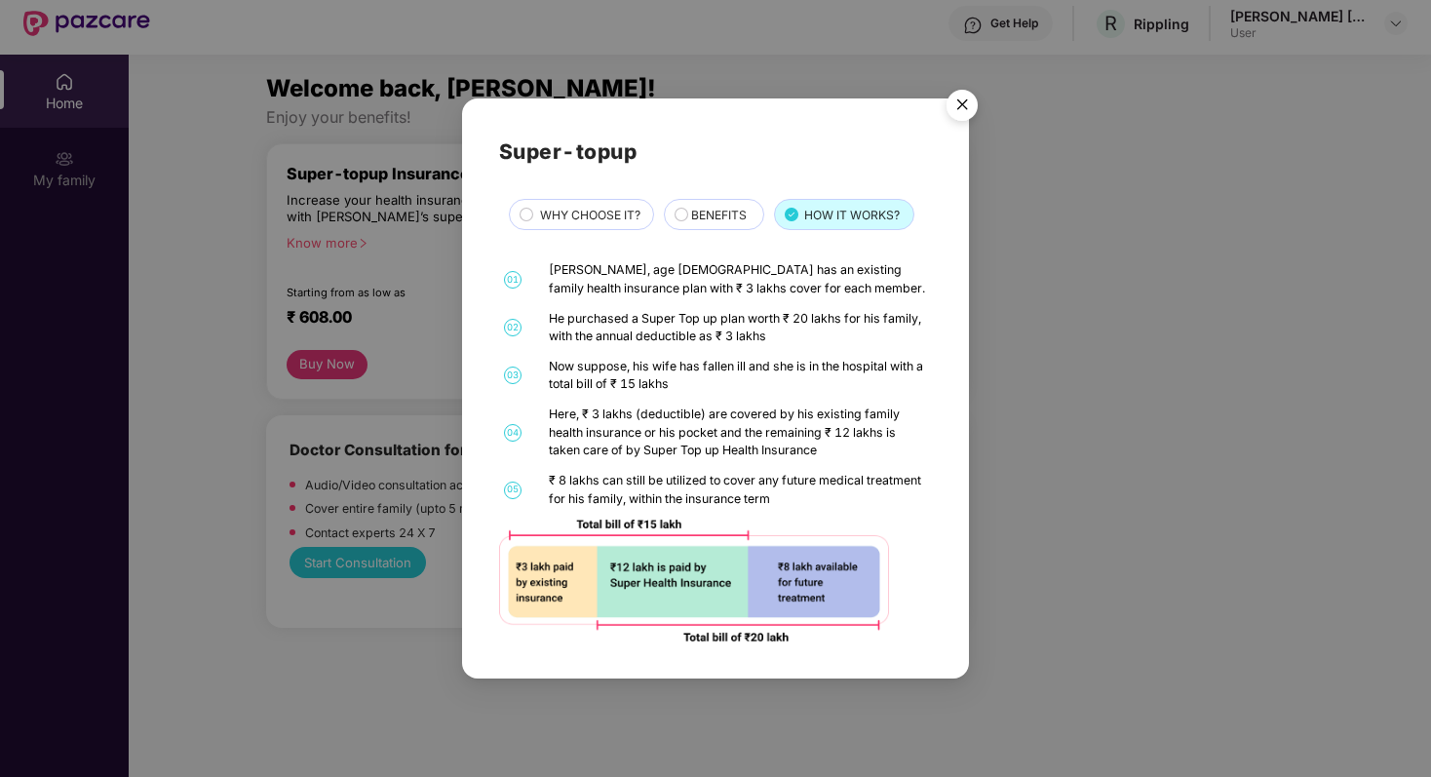
click at [971, 106] on img "Close" at bounding box center [962, 108] width 55 height 55
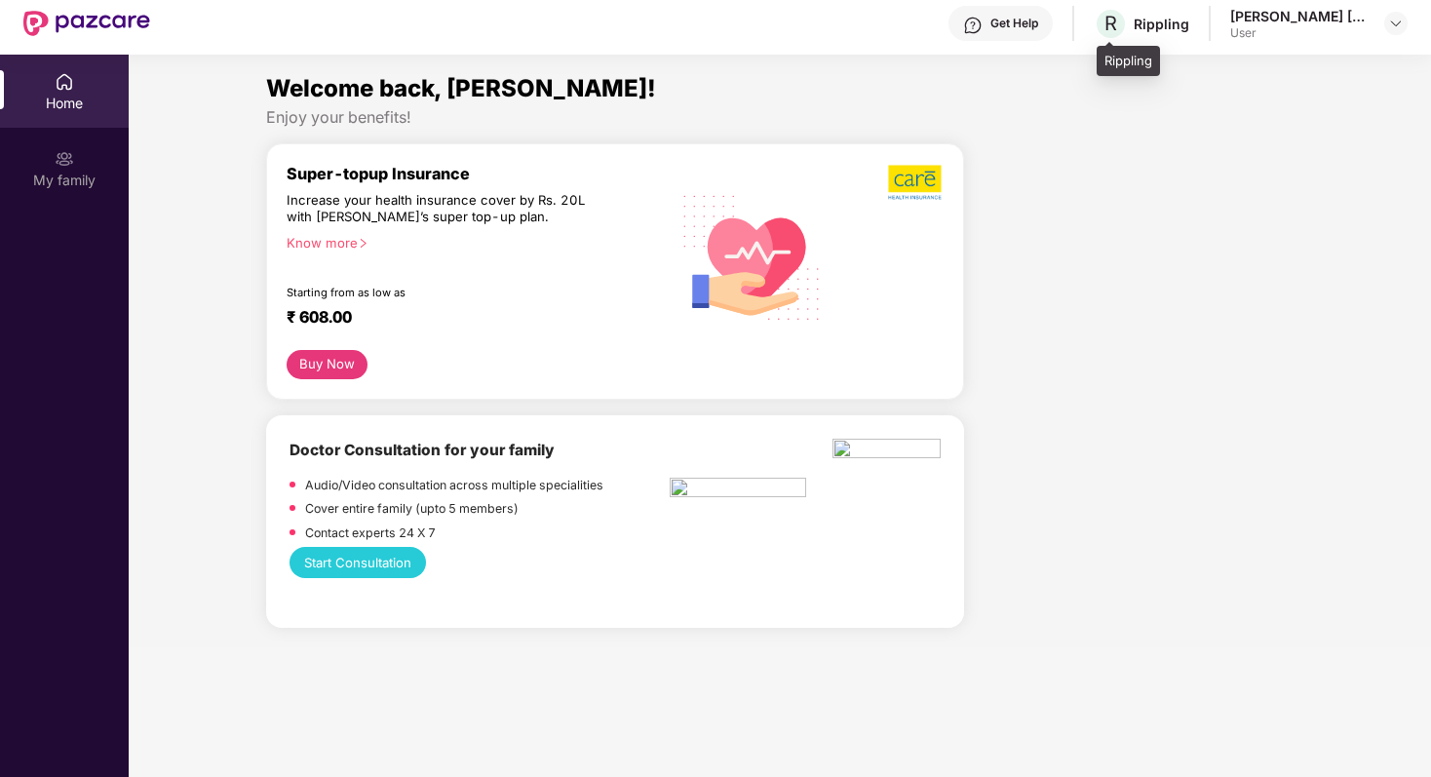
click at [1159, 28] on div "Rippling" at bounding box center [1162, 24] width 56 height 19
click at [1262, 20] on div "Bhagyashree Ramdas Navale" at bounding box center [1298, 16] width 136 height 19
click at [1262, 16] on div "Bhagyashree Ramdas Navale" at bounding box center [1298, 16] width 136 height 19
click at [1393, 23] on img at bounding box center [1396, 24] width 16 height 16
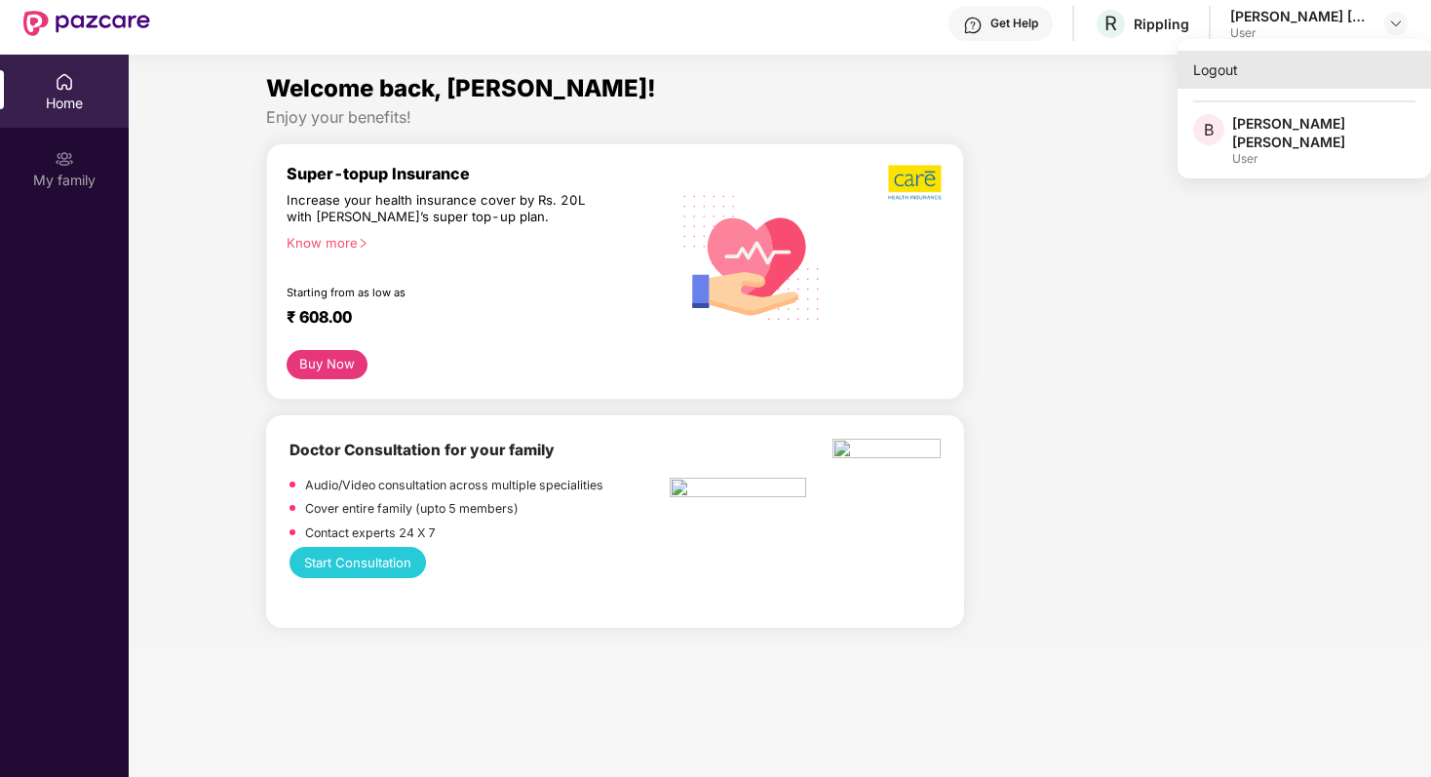
click at [1228, 69] on div "Logout" at bounding box center [1304, 70] width 253 height 38
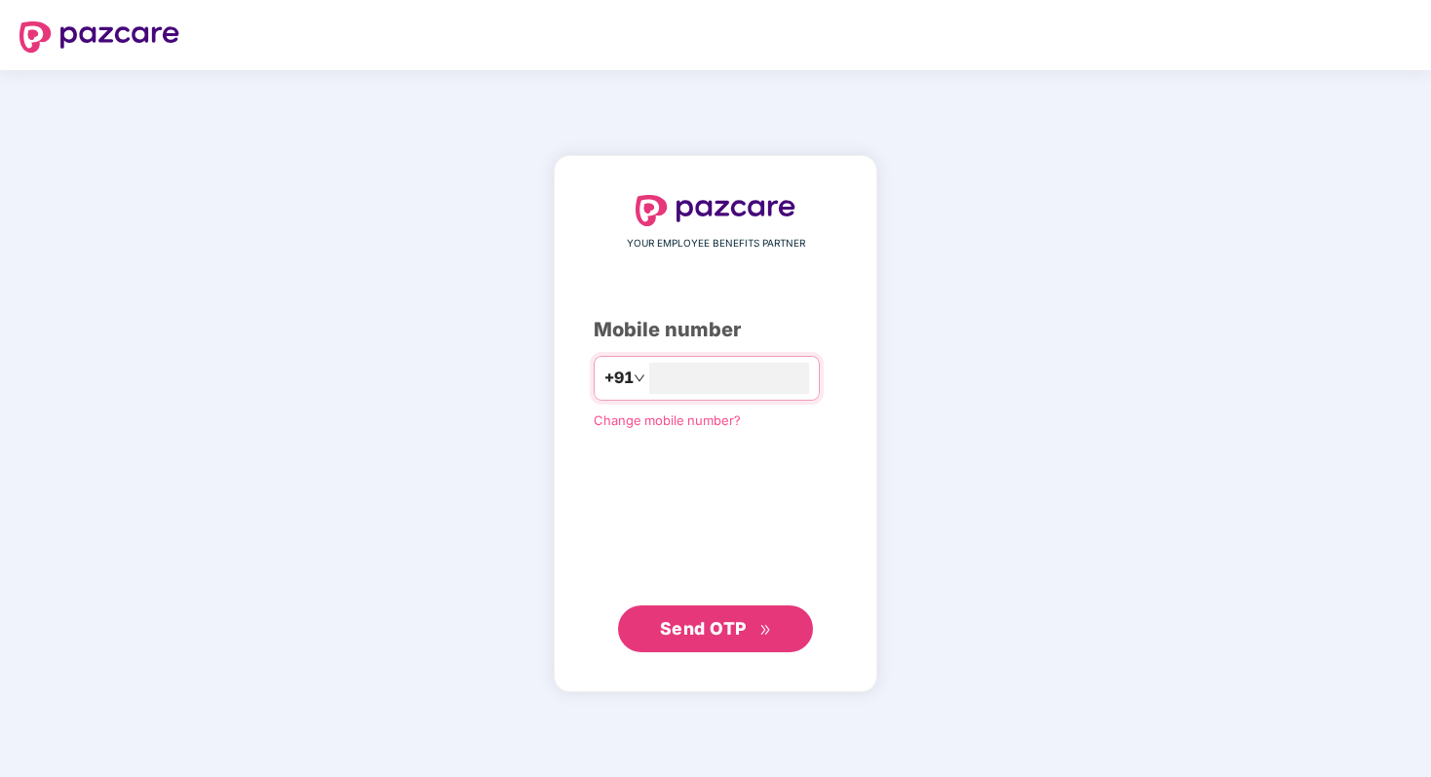
scroll to position [0, 0]
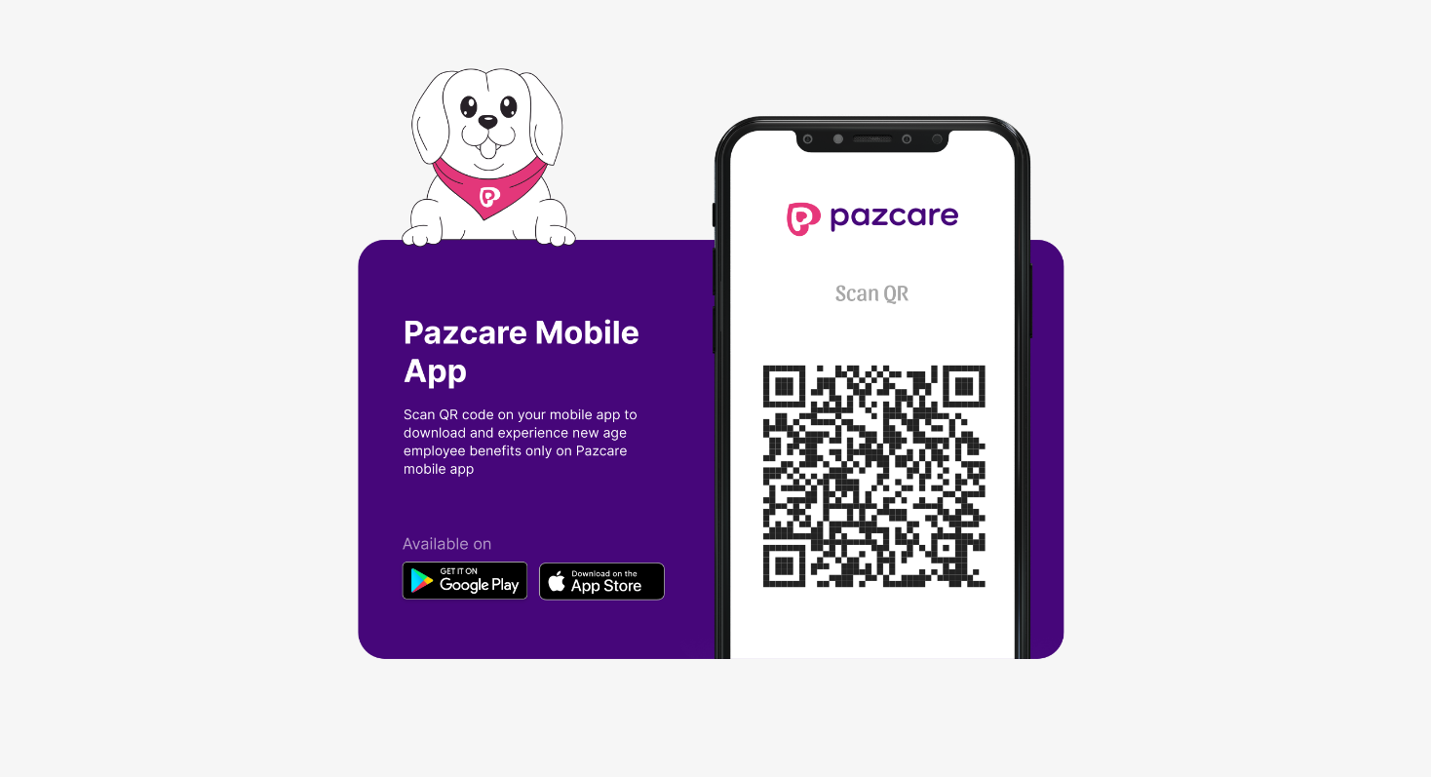
click at [607, 581] on img at bounding box center [716, 388] width 716 height 641
click at [581, 574] on img at bounding box center [716, 388] width 716 height 641
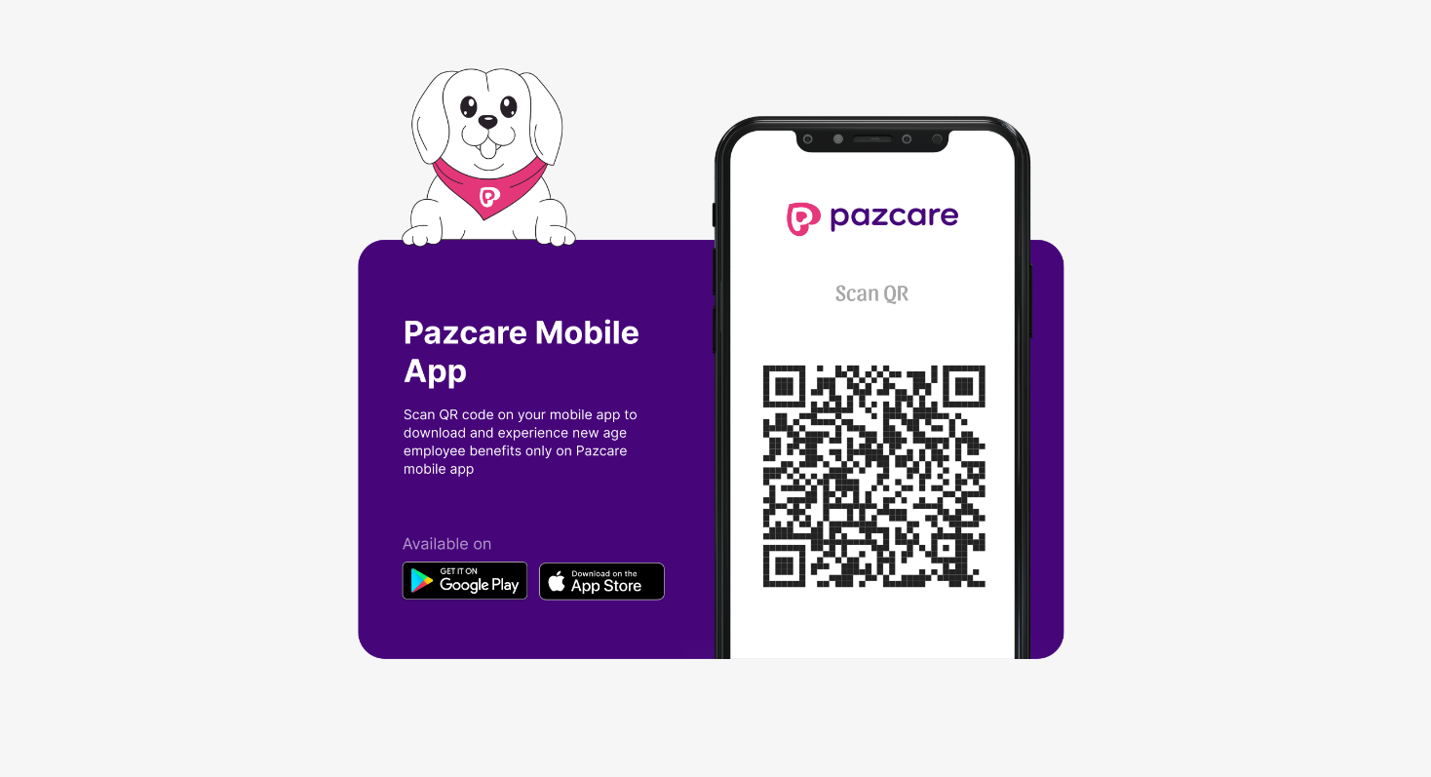
click at [581, 574] on img at bounding box center [716, 388] width 716 height 641
